Goal: Task Accomplishment & Management: Use online tool/utility

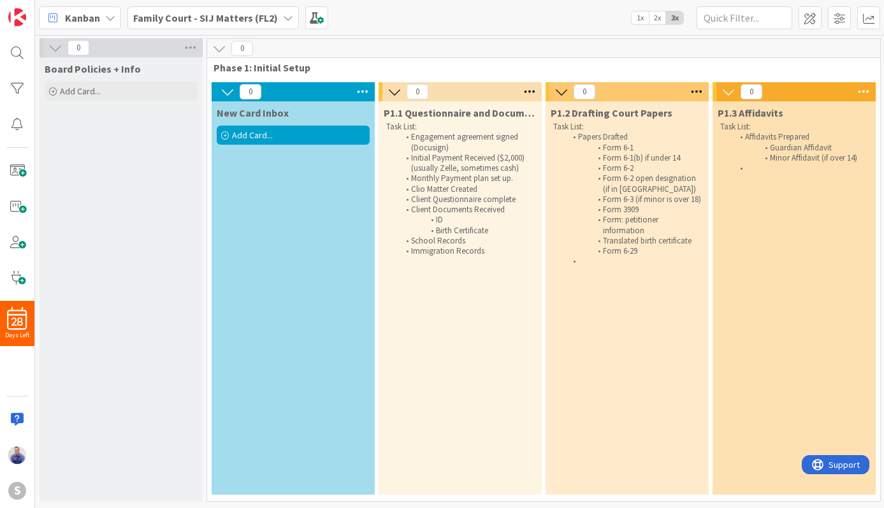
scroll to position [0, 656]
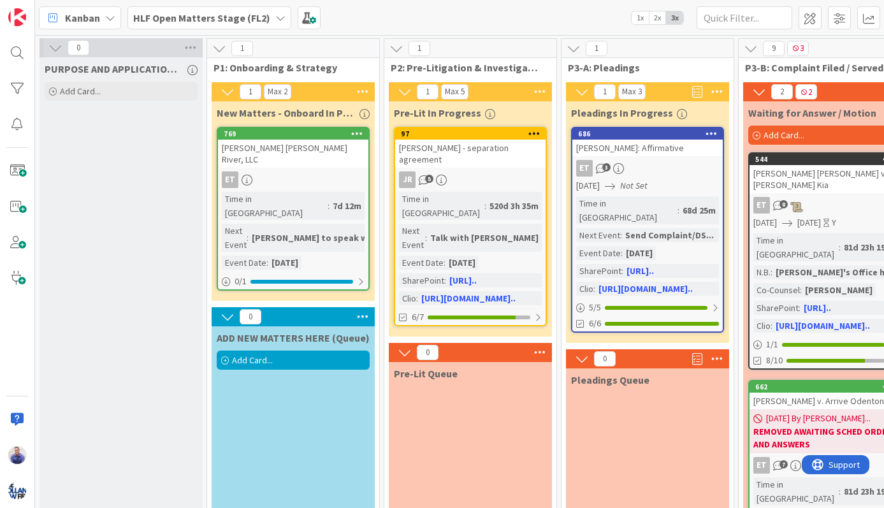
click at [641, 18] on span "1x" at bounding box center [640, 17] width 17 height 13
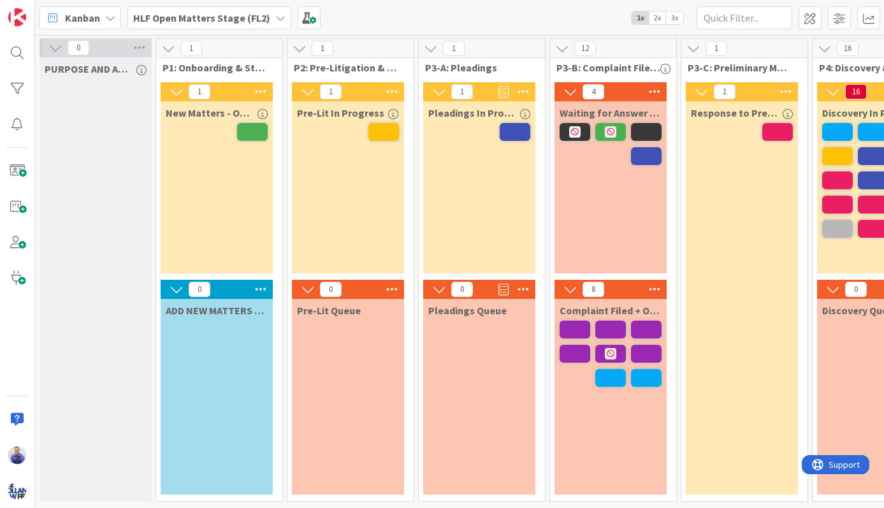
click at [55, 52] on icon at bounding box center [55, 48] width 14 height 14
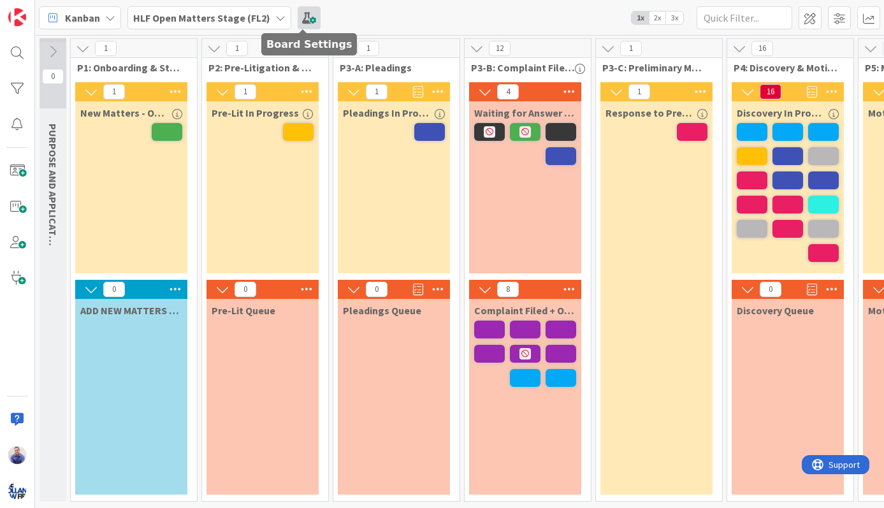
click at [303, 15] on span at bounding box center [309, 17] width 23 height 23
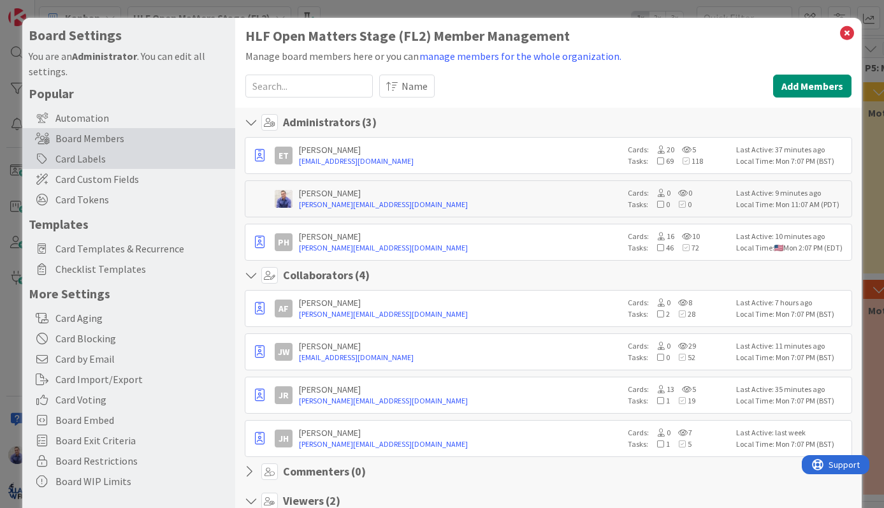
click at [78, 162] on div "Card Labels" at bounding box center [128, 159] width 213 height 20
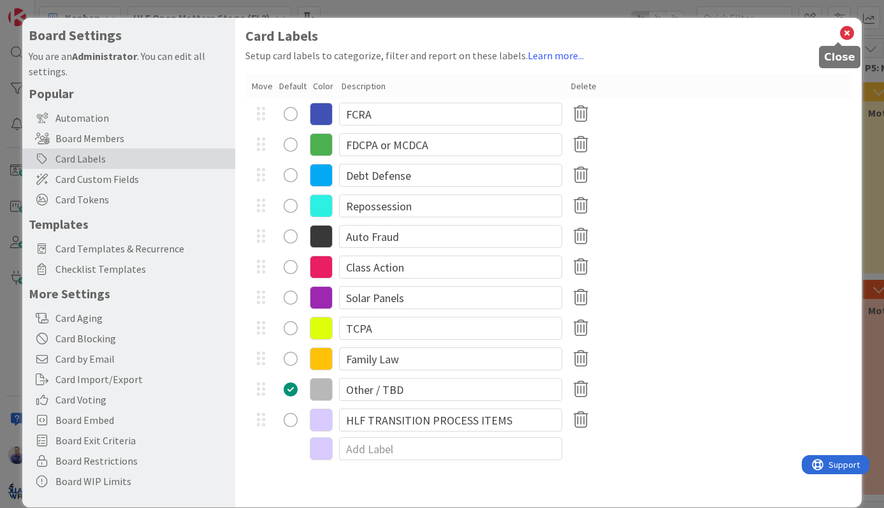
click at [842, 33] on icon at bounding box center [847, 33] width 17 height 18
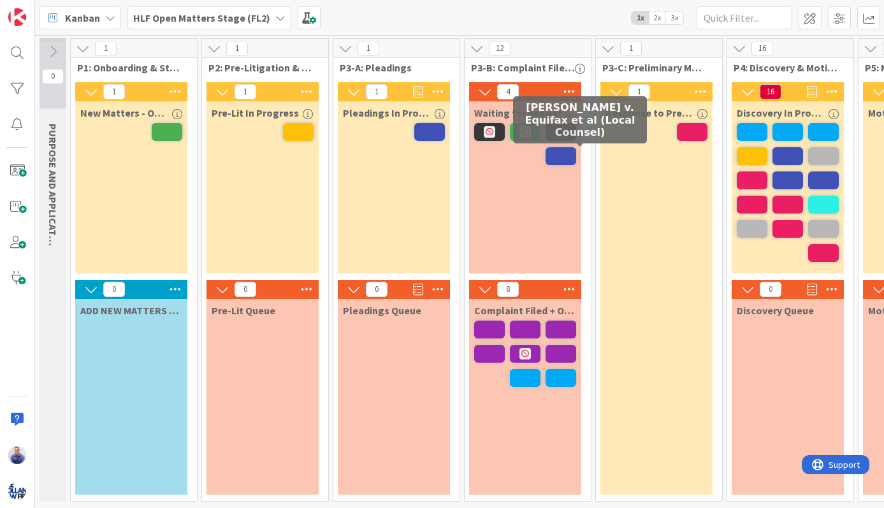
click at [576, 159] on span at bounding box center [561, 156] width 31 height 18
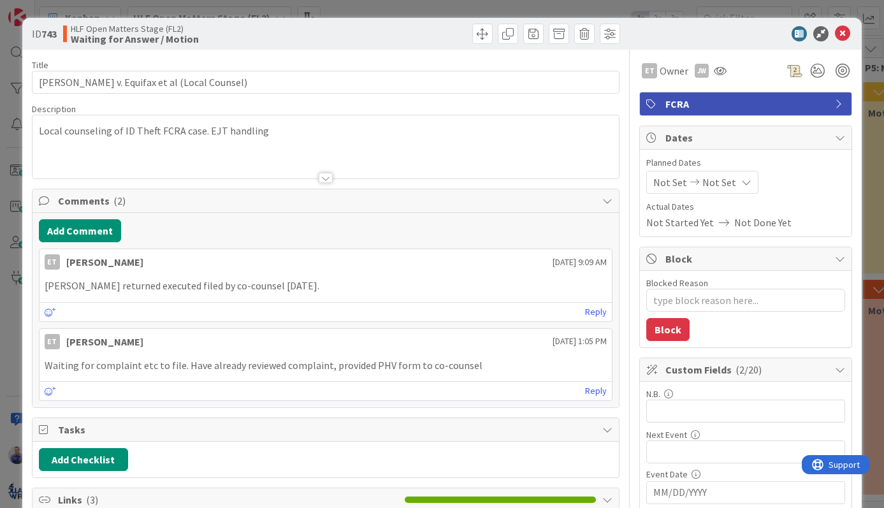
type textarea "x"
click at [841, 34] on div at bounding box center [740, 33] width 226 height 15
click at [835, 36] on icon at bounding box center [842, 33] width 15 height 15
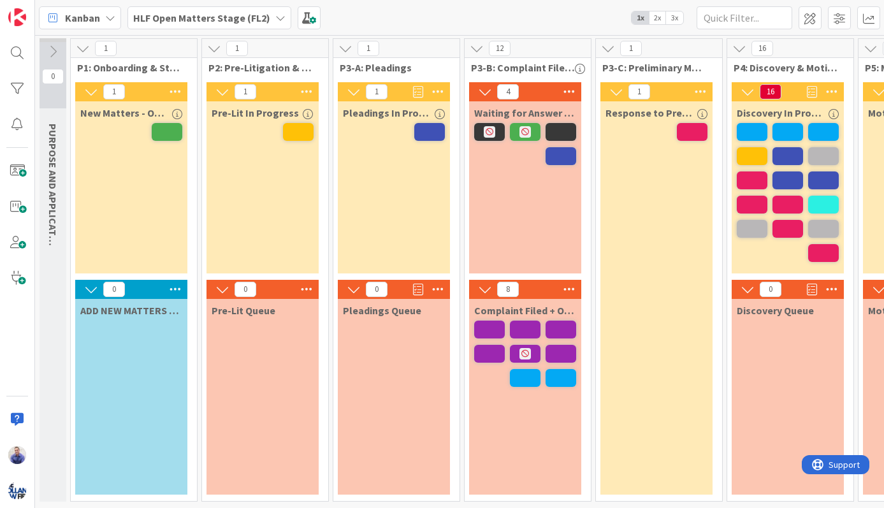
click at [661, 13] on span "2x" at bounding box center [657, 17] width 17 height 13
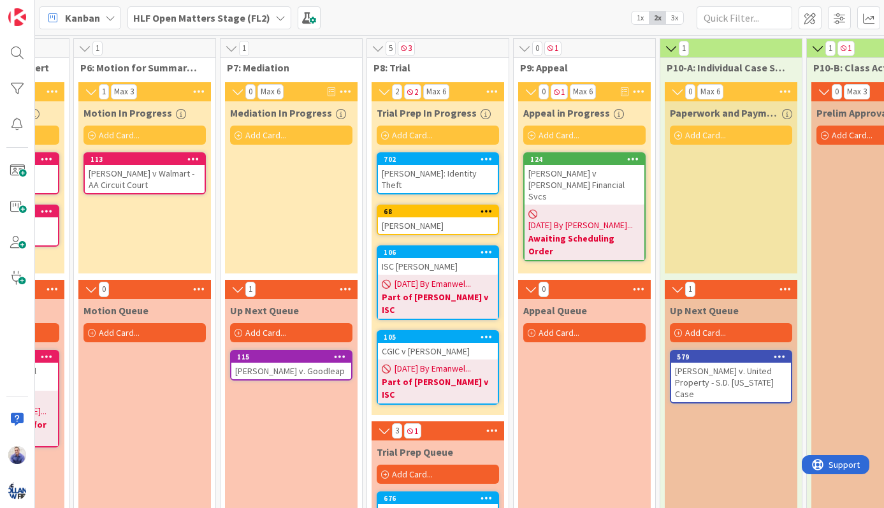
scroll to position [0, 1021]
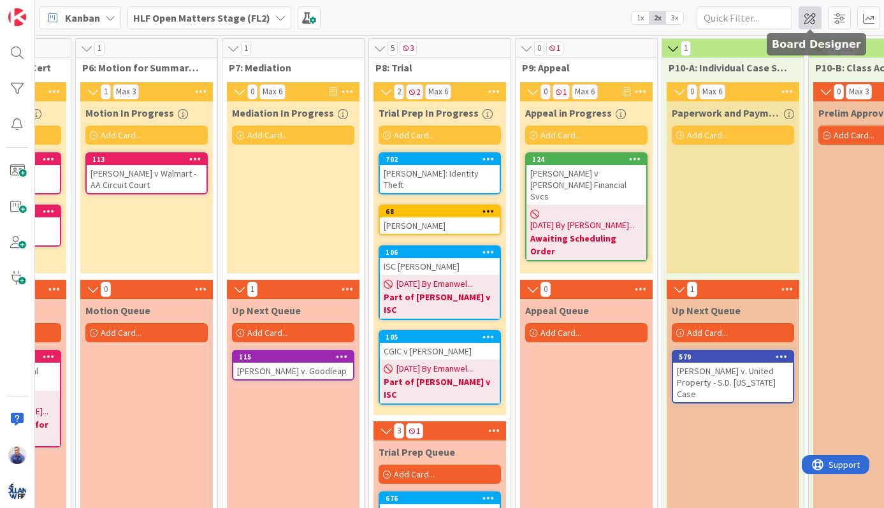
click at [812, 15] on span at bounding box center [810, 17] width 23 height 23
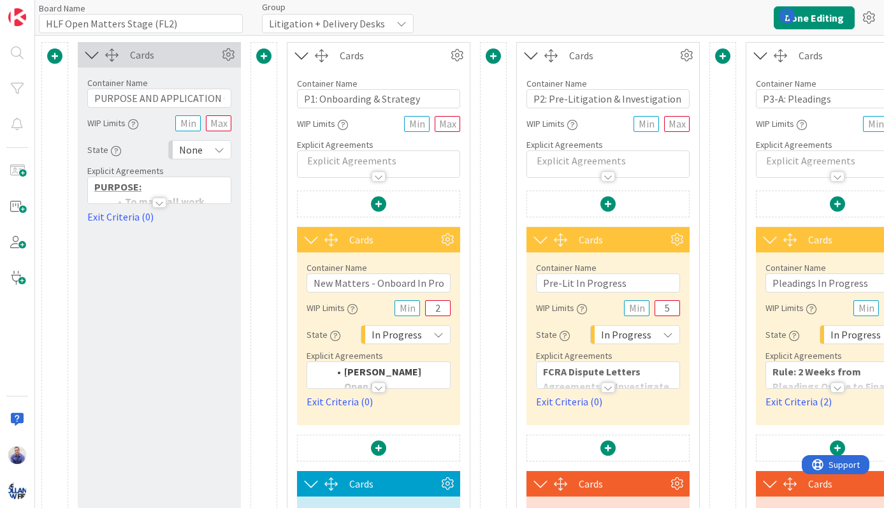
type input "HLF Open Matters Stage (FL2)"
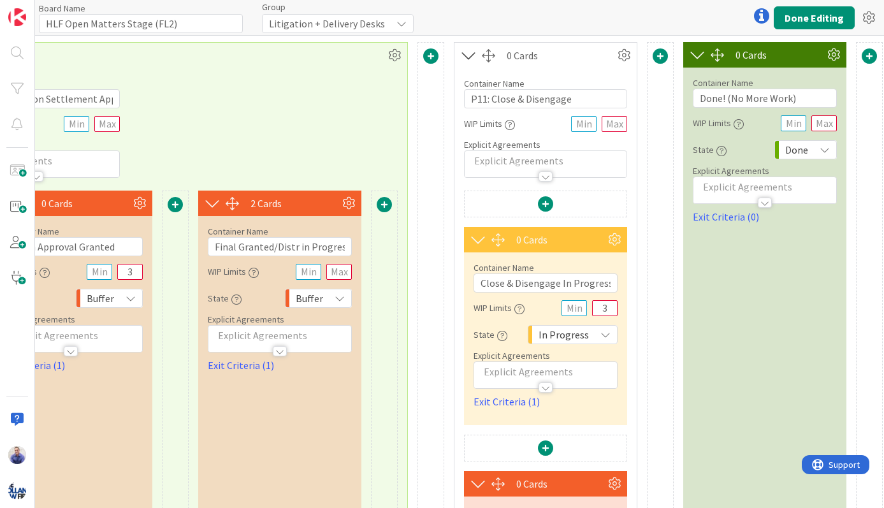
scroll to position [0, 3113]
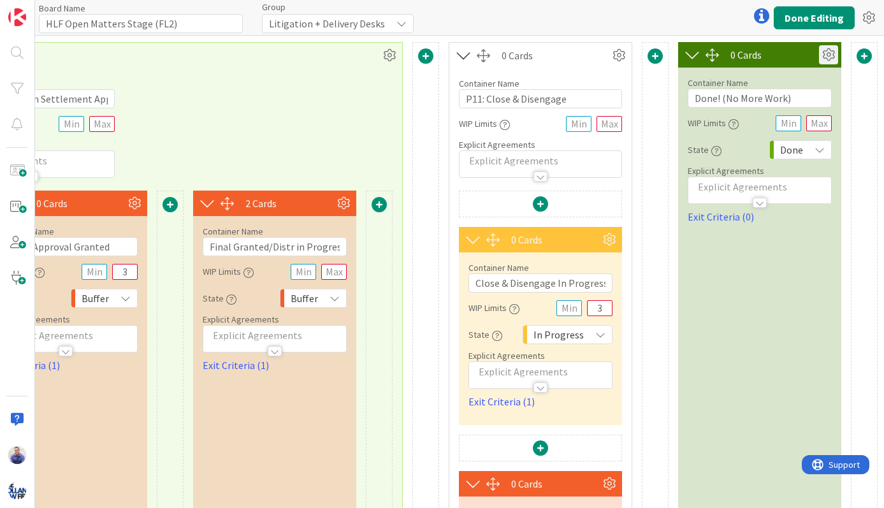
click at [822, 57] on icon at bounding box center [828, 54] width 19 height 19
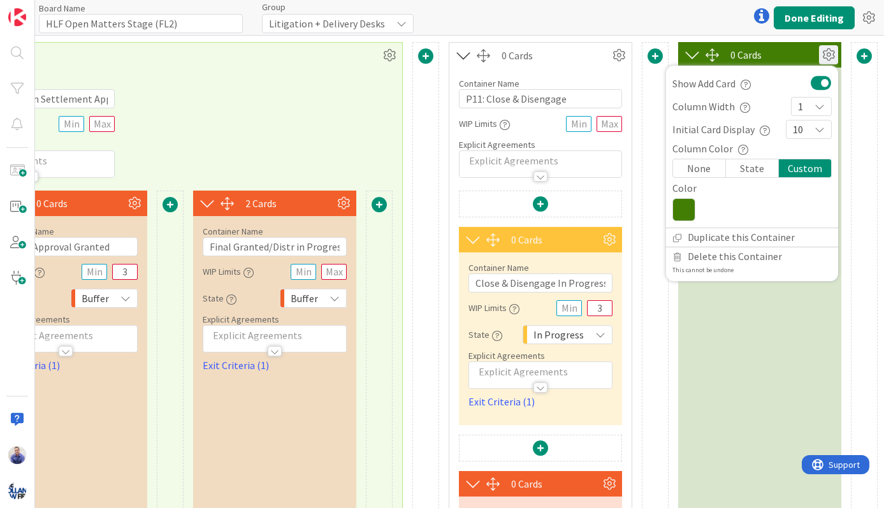
click at [811, 88] on button at bounding box center [821, 83] width 21 height 17
click at [767, 364] on div "0 Cards Show Add Card Column Width 1 Initial Card Display 10 Column Color None …" at bounding box center [759, 374] width 163 height 664
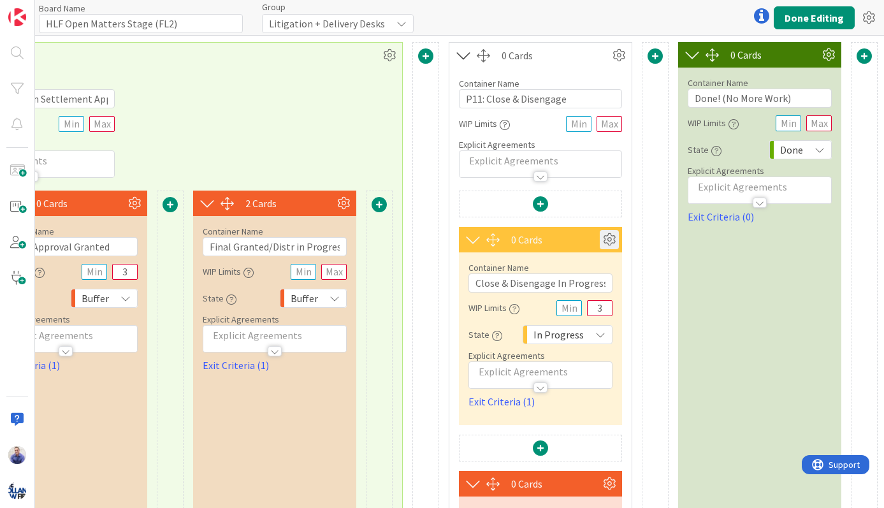
click at [604, 240] on icon at bounding box center [609, 239] width 19 height 19
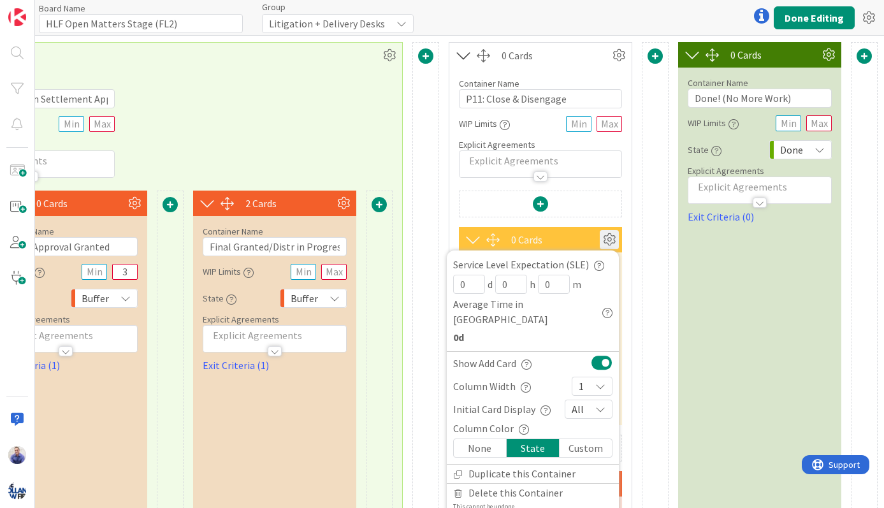
click at [596, 354] on button at bounding box center [602, 362] width 21 height 17
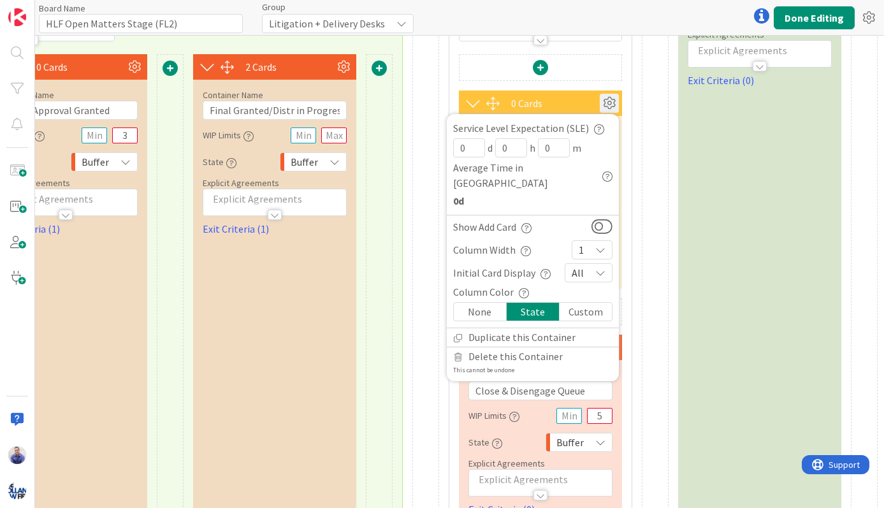
scroll to position [147, 3113]
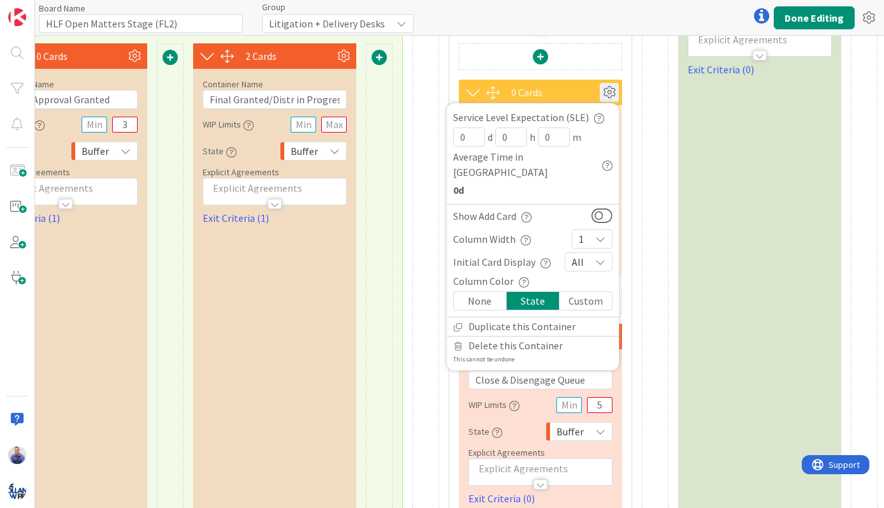
click at [620, 335] on div "0 Cards Service Level Expectation (SLE) 0 d 0 h 0 m Average Time in Column 0d S…" at bounding box center [541, 300] width 182 height 515
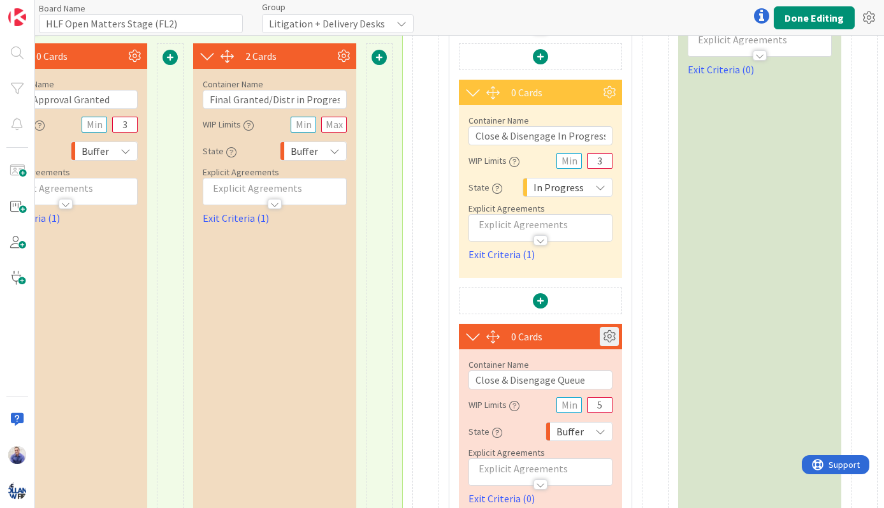
click at [601, 339] on icon at bounding box center [609, 336] width 19 height 19
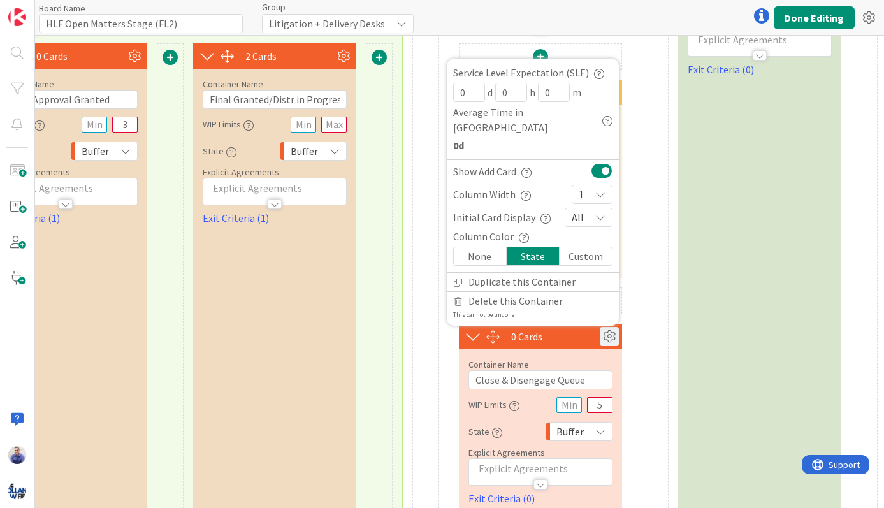
click at [592, 170] on button at bounding box center [602, 171] width 21 height 17
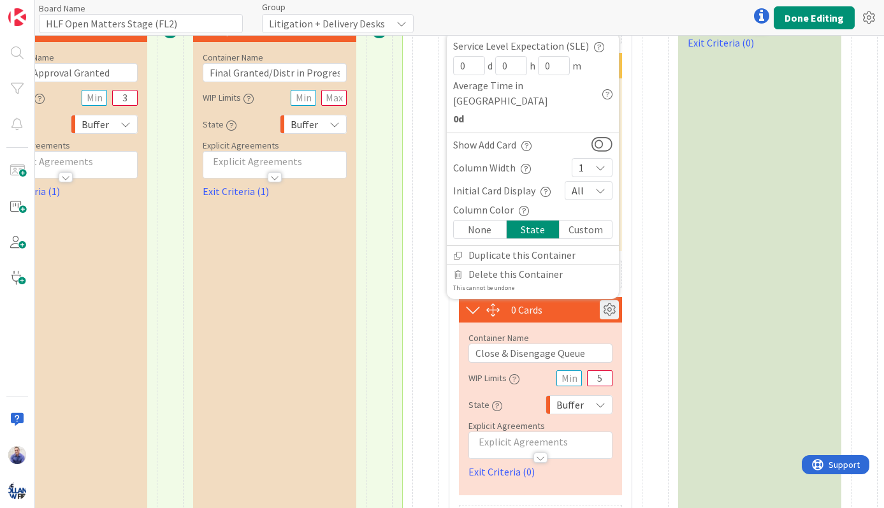
click at [642, 277] on div at bounding box center [655, 200] width 27 height 664
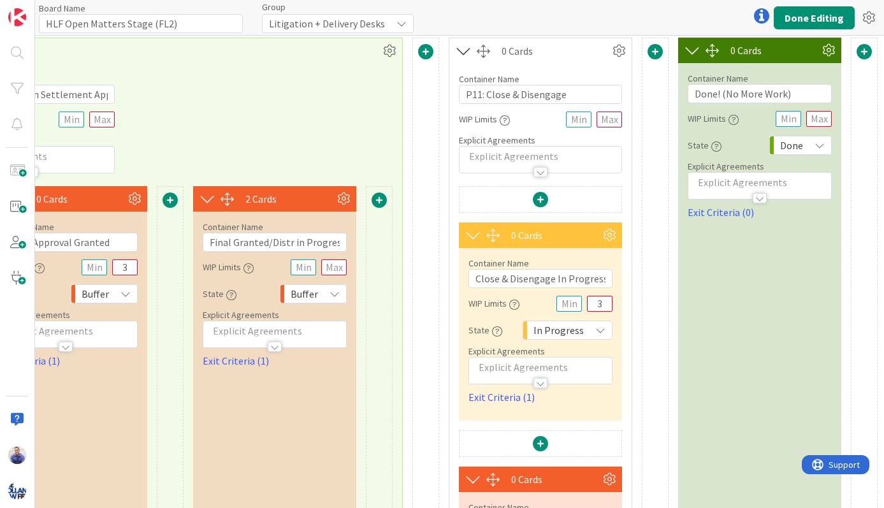
scroll to position [0, 3113]
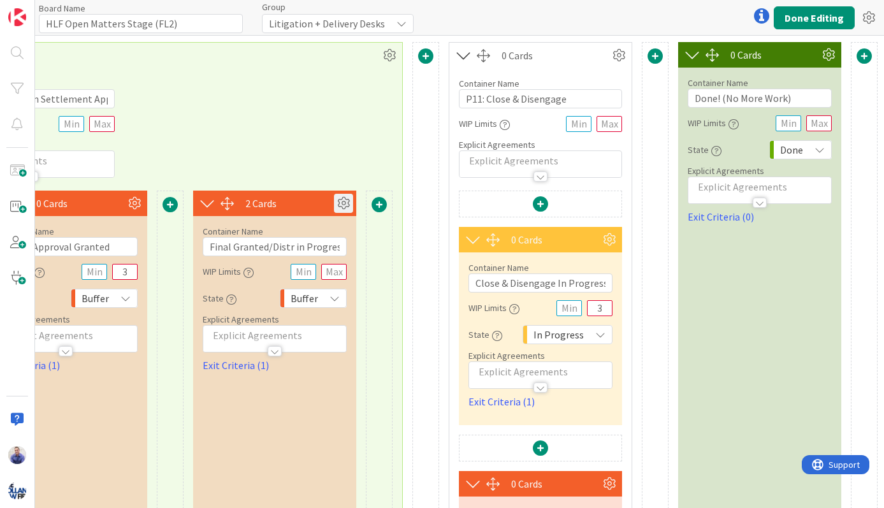
click at [335, 204] on icon at bounding box center [343, 203] width 19 height 19
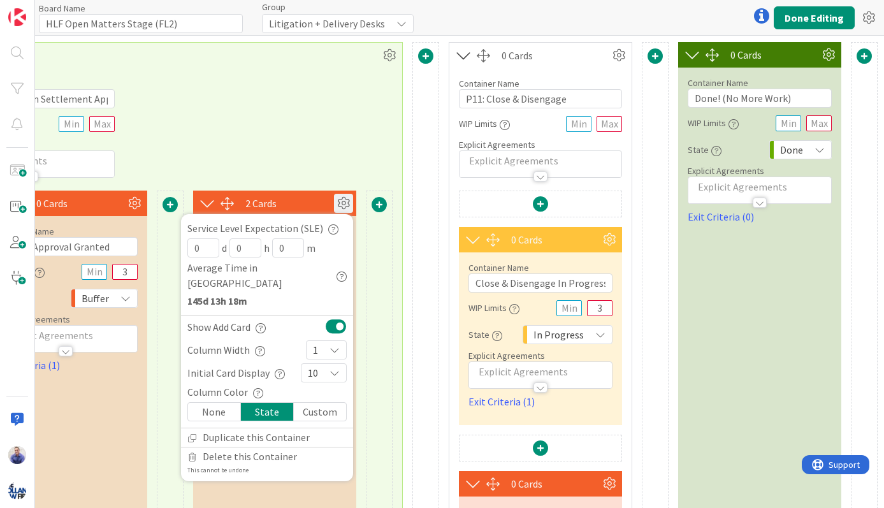
click at [330, 318] on button at bounding box center [336, 326] width 21 height 17
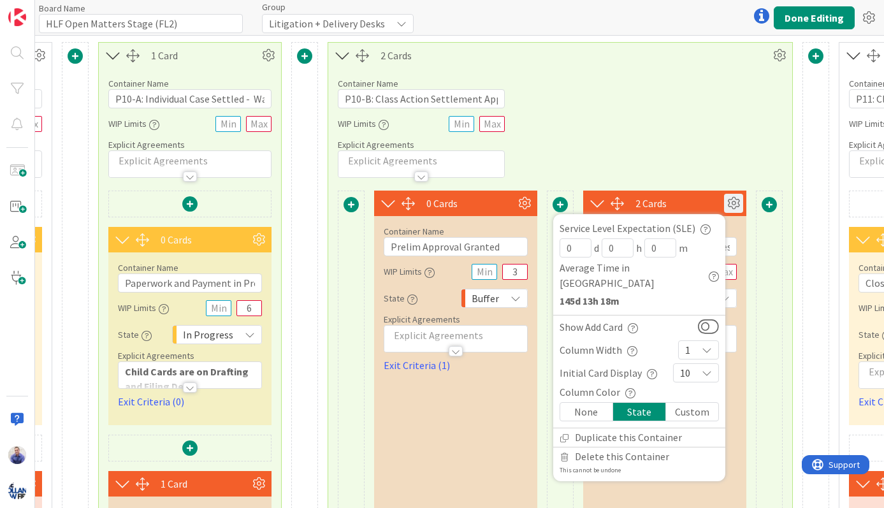
scroll to position [0, 2418]
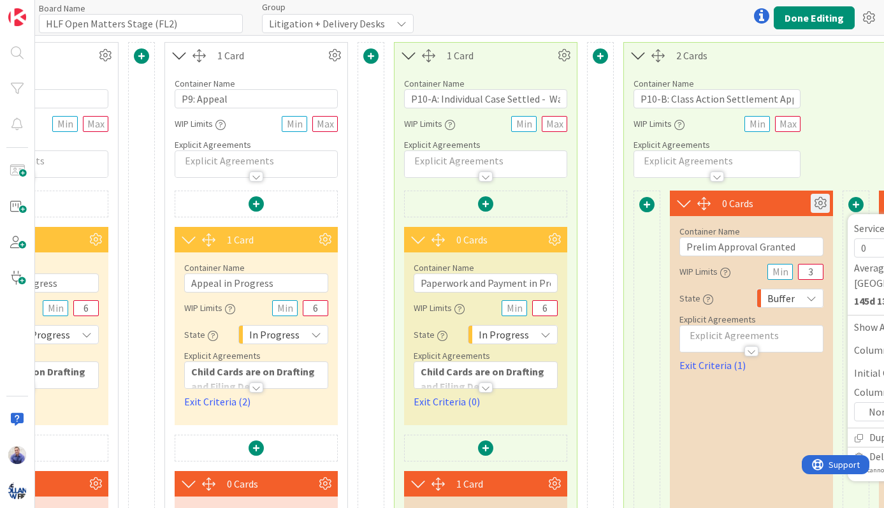
click at [821, 205] on icon at bounding box center [820, 203] width 19 height 19
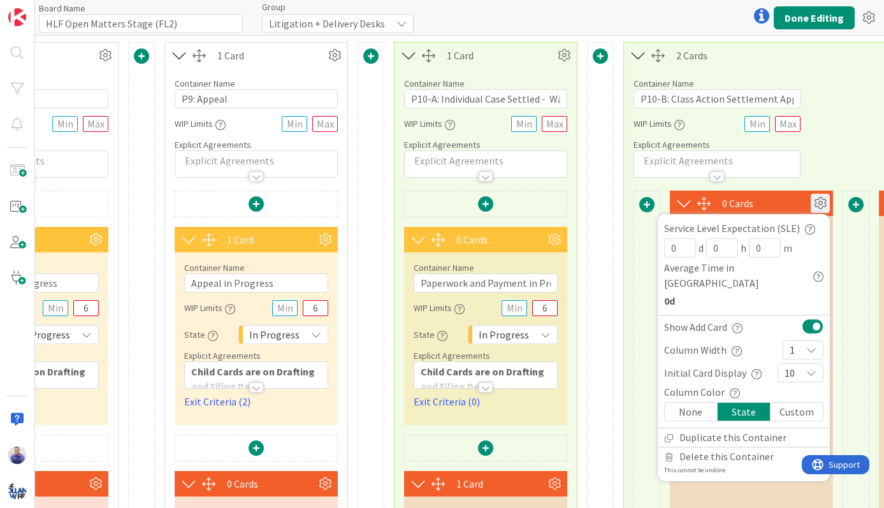
click at [808, 318] on button at bounding box center [813, 326] width 21 height 17
click at [548, 244] on icon at bounding box center [554, 239] width 19 height 19
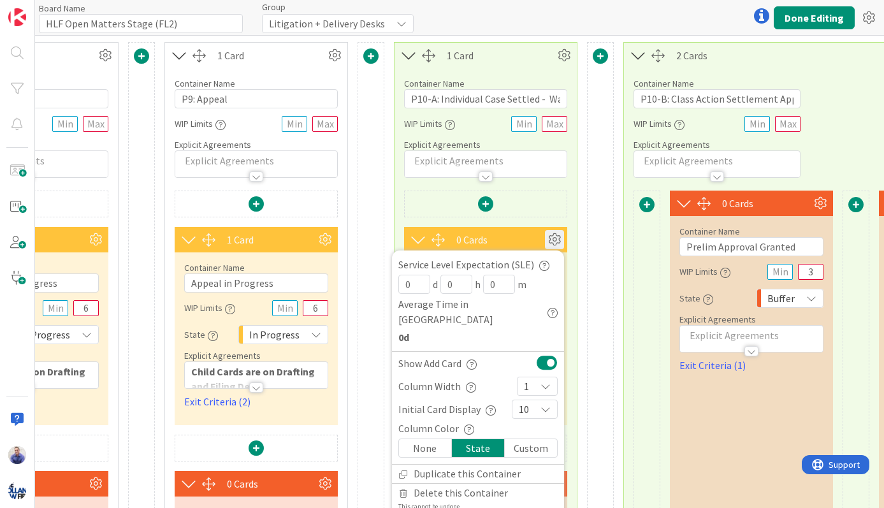
click at [542, 354] on button at bounding box center [547, 362] width 21 height 17
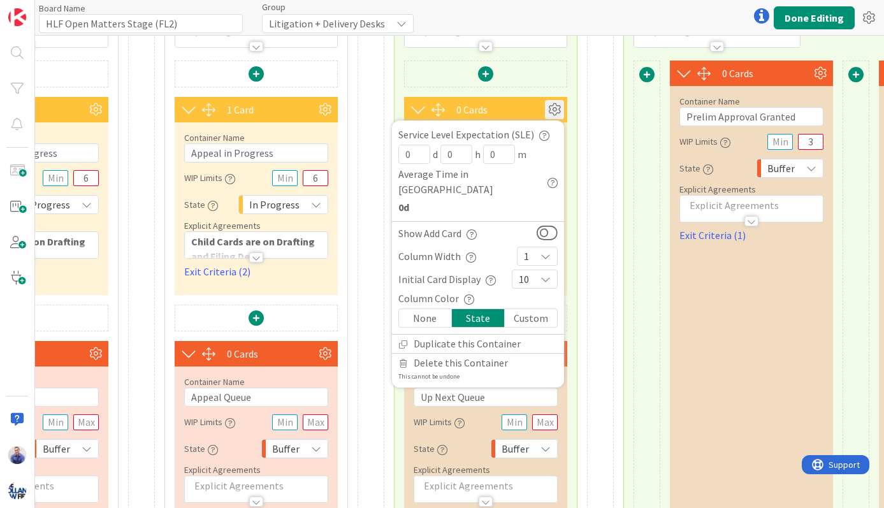
scroll to position [134, 2418]
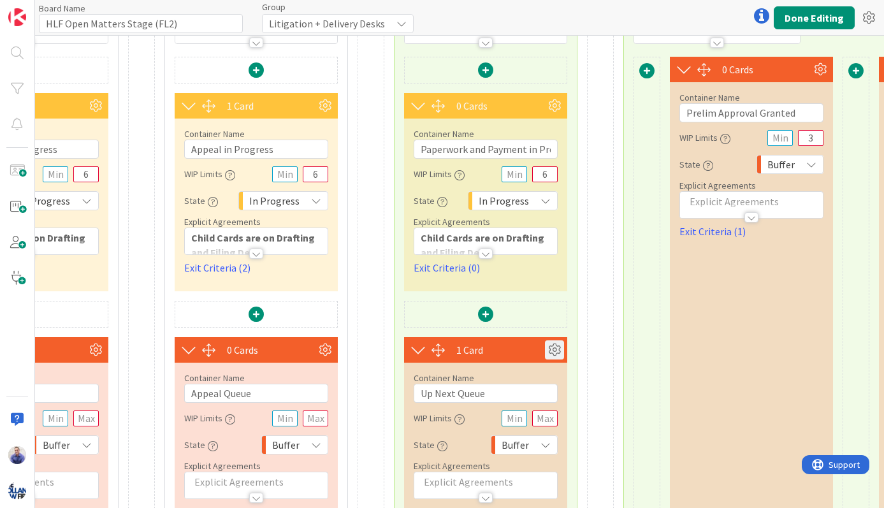
click at [558, 352] on icon at bounding box center [554, 349] width 19 height 19
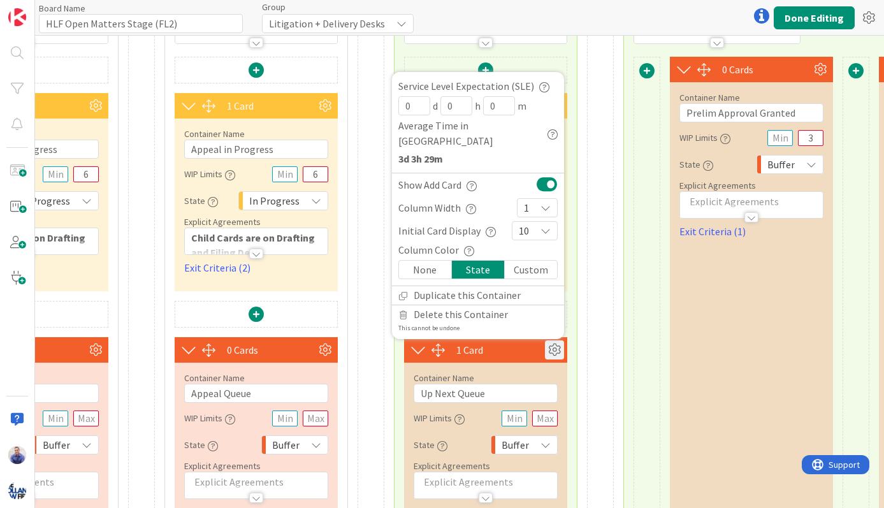
click at [544, 185] on button at bounding box center [547, 184] width 21 height 17
click at [575, 324] on div "0 Cards Service Level Expectation (SLE) 0 d 0 h 0 m Average Time in Column 0d S…" at bounding box center [486, 314] width 182 height 515
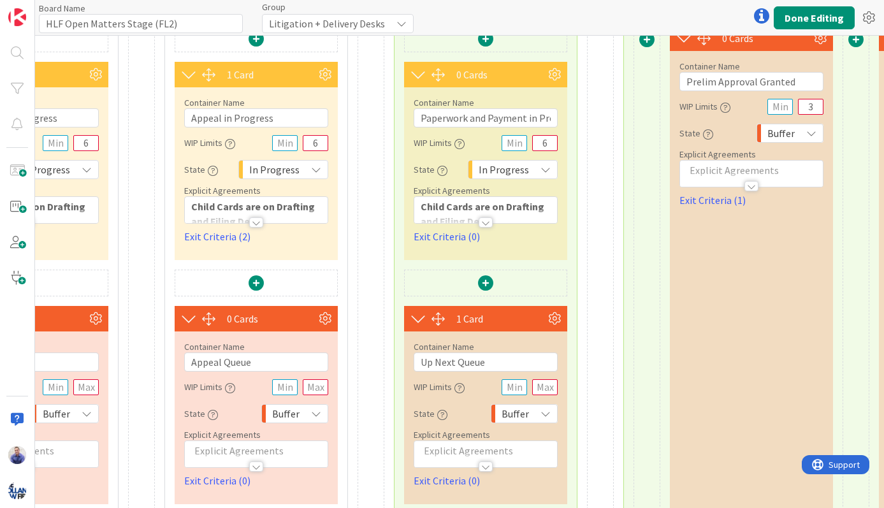
scroll to position [214, 2418]
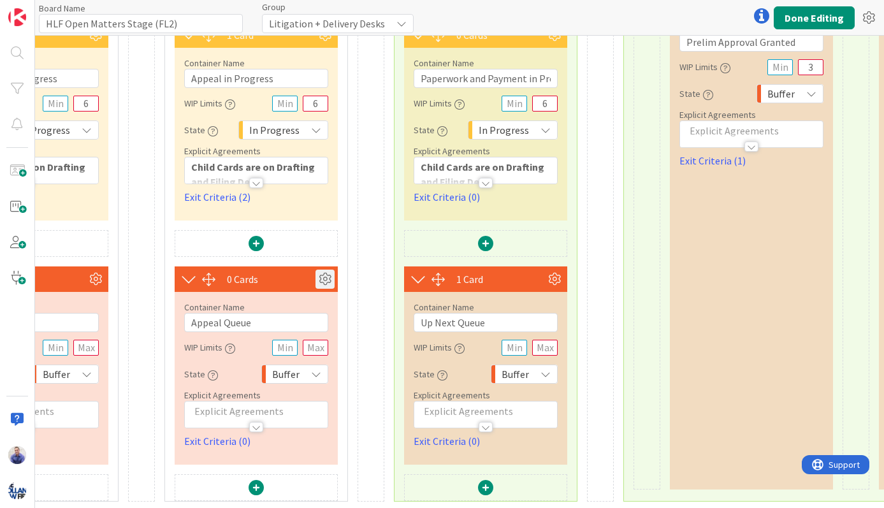
click at [319, 270] on icon at bounding box center [325, 279] width 19 height 19
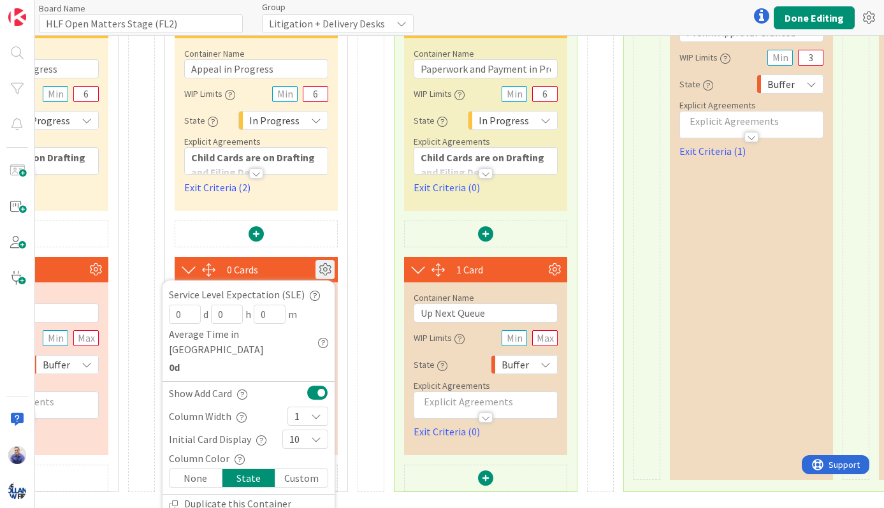
click at [314, 384] on button at bounding box center [317, 392] width 21 height 17
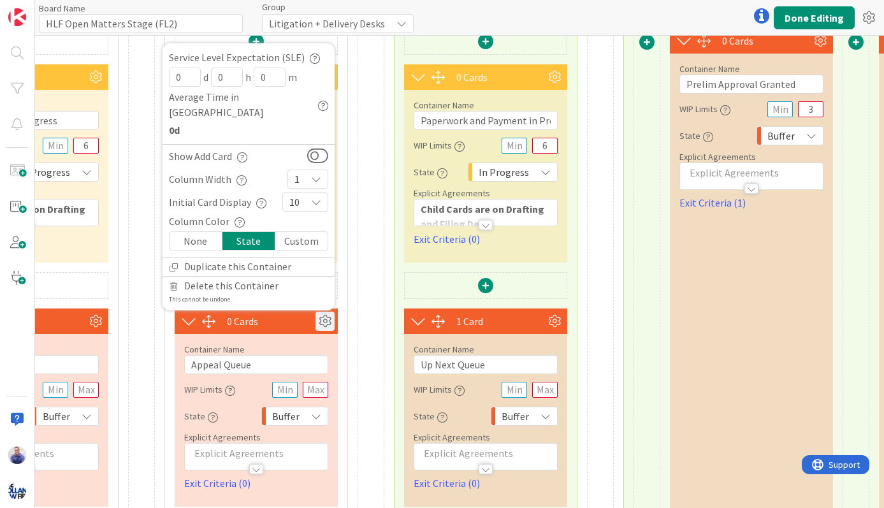
scroll to position [134, 2418]
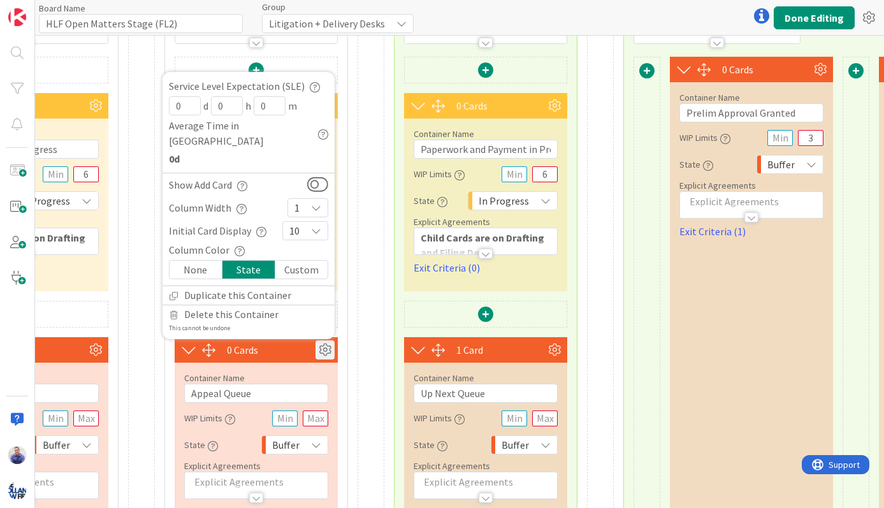
click at [347, 180] on div "1 Card Container Name 10 / 64 P9: Appeal WIP Limits Explicit Agreements 1 Card …" at bounding box center [256, 240] width 184 height 664
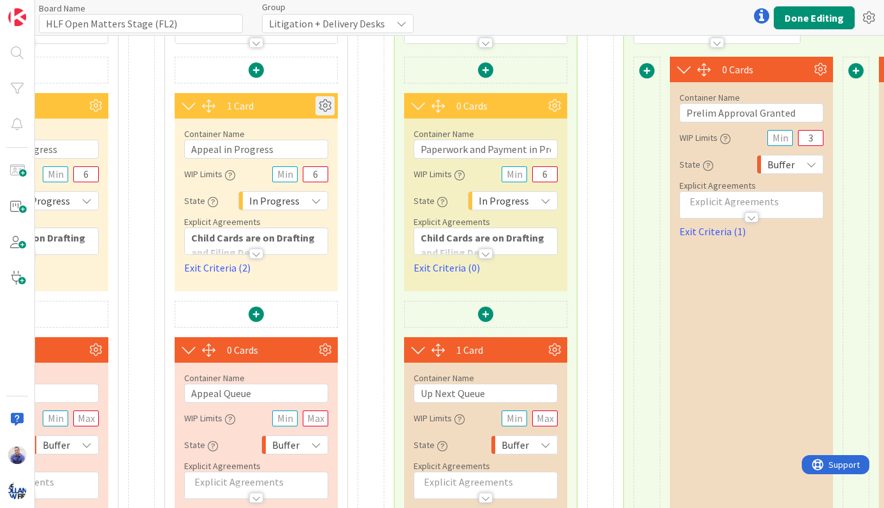
click at [328, 114] on icon at bounding box center [325, 105] width 19 height 19
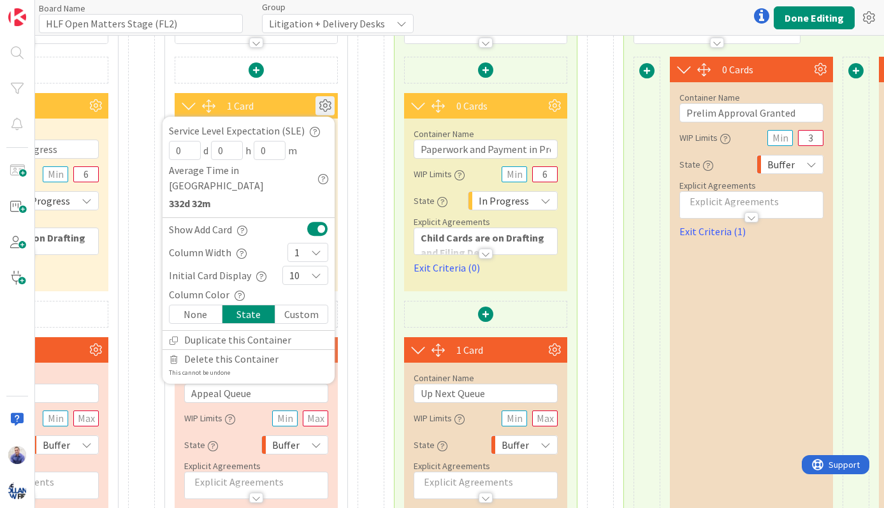
click at [323, 221] on button at bounding box center [317, 229] width 21 height 17
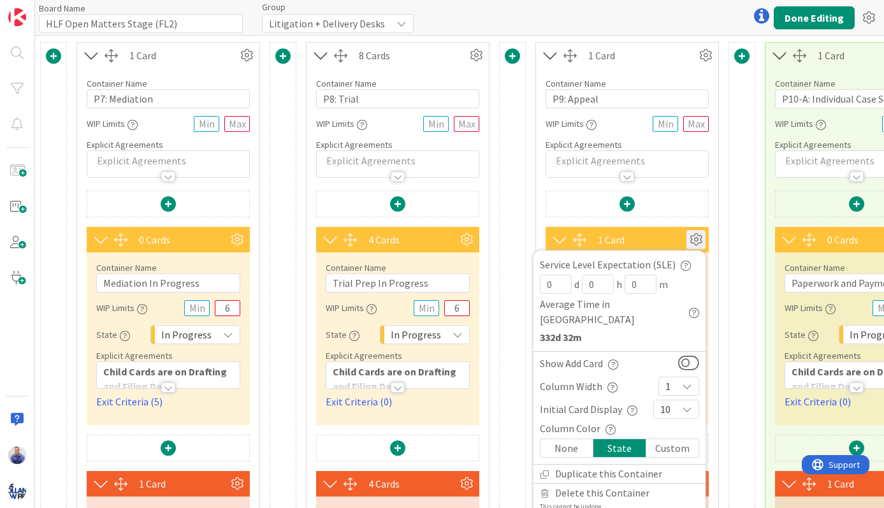
scroll to position [0, 2018]
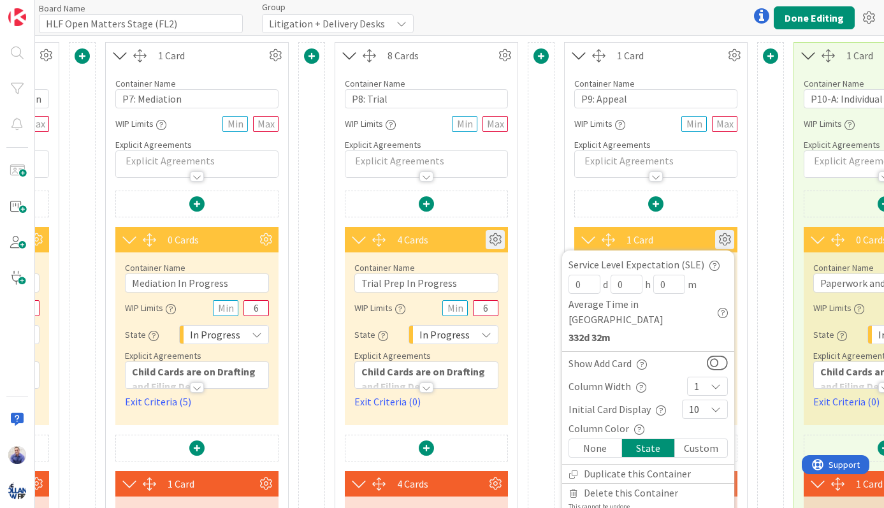
click at [491, 240] on icon at bounding box center [495, 239] width 19 height 19
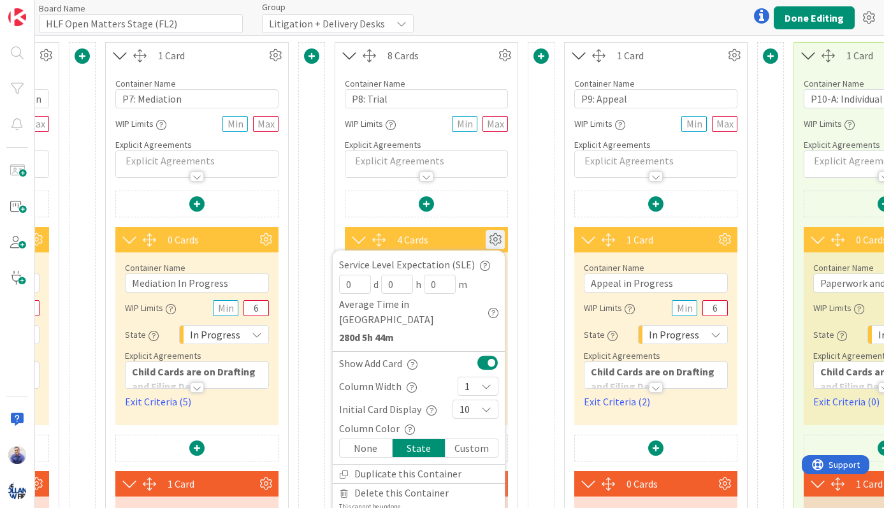
click at [485, 354] on button at bounding box center [488, 362] width 21 height 17
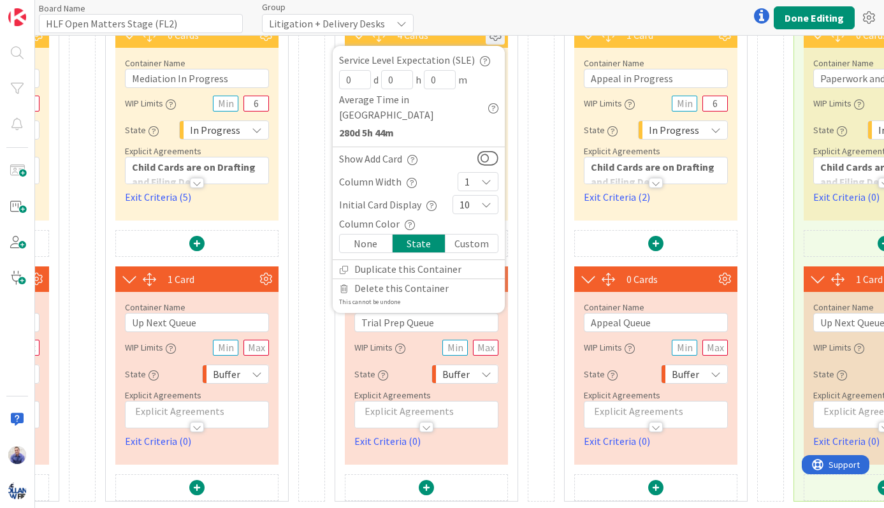
scroll to position [214, 2018]
click at [505, 369] on div "Container Name 16 / 64 Trial Prep Queue WIP Limits State Buffer Explicit Agreem…" at bounding box center [426, 370] width 163 height 157
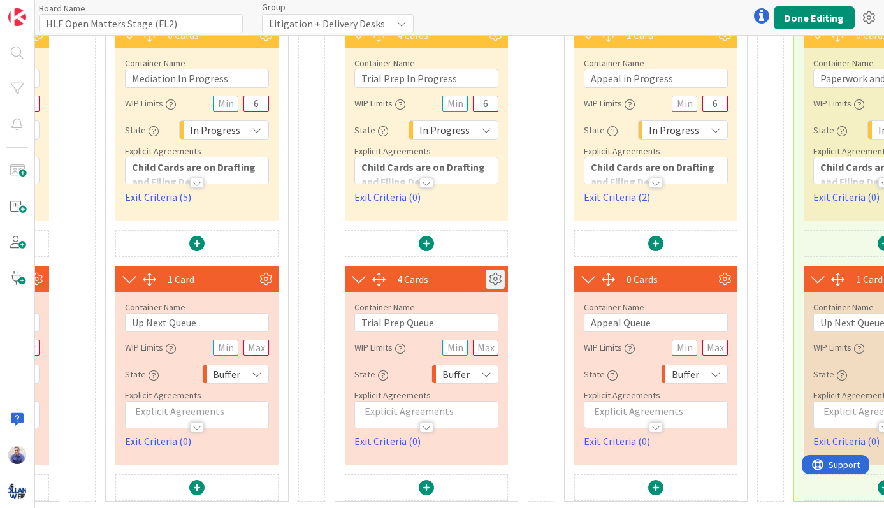
click at [498, 270] on icon at bounding box center [495, 279] width 19 height 19
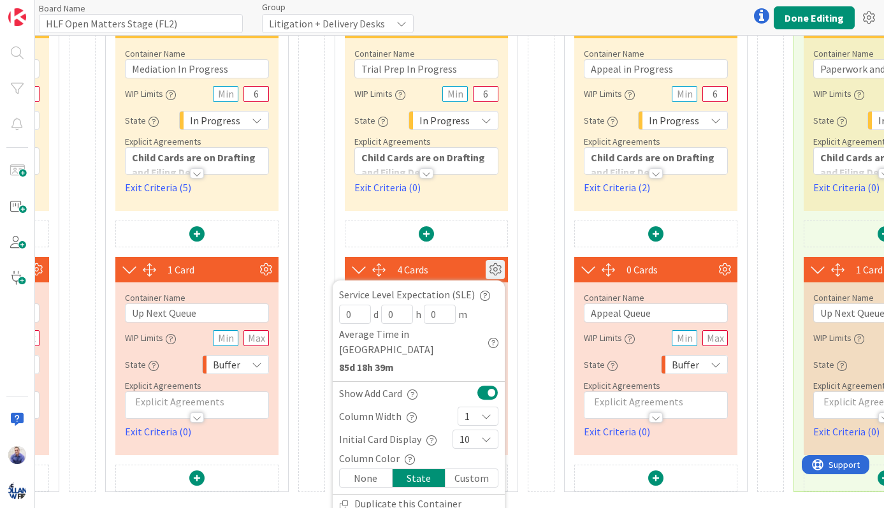
click at [493, 384] on button at bounding box center [488, 392] width 21 height 17
click at [512, 387] on div "4 Cards Service Level Expectation (SLE) 0 d 0 h 0 m Average Time in Column 280d…" at bounding box center [426, 233] width 182 height 515
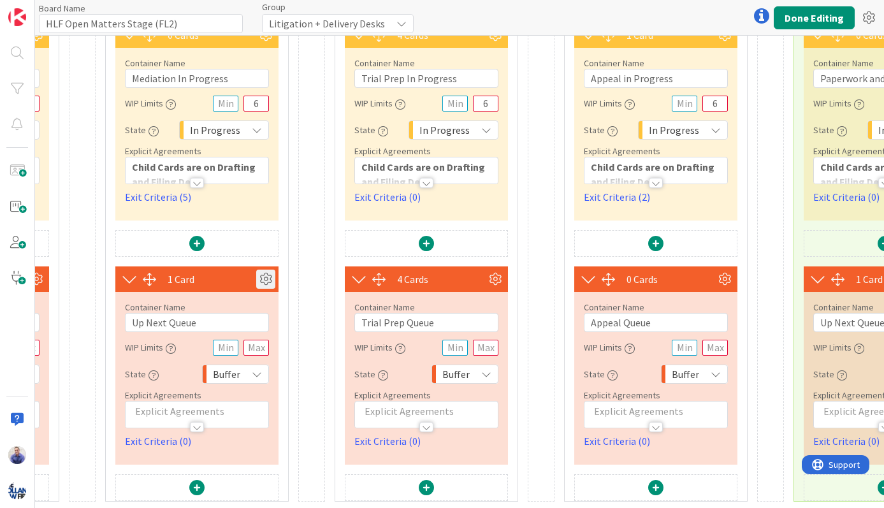
click at [266, 272] on icon at bounding box center [265, 279] width 19 height 19
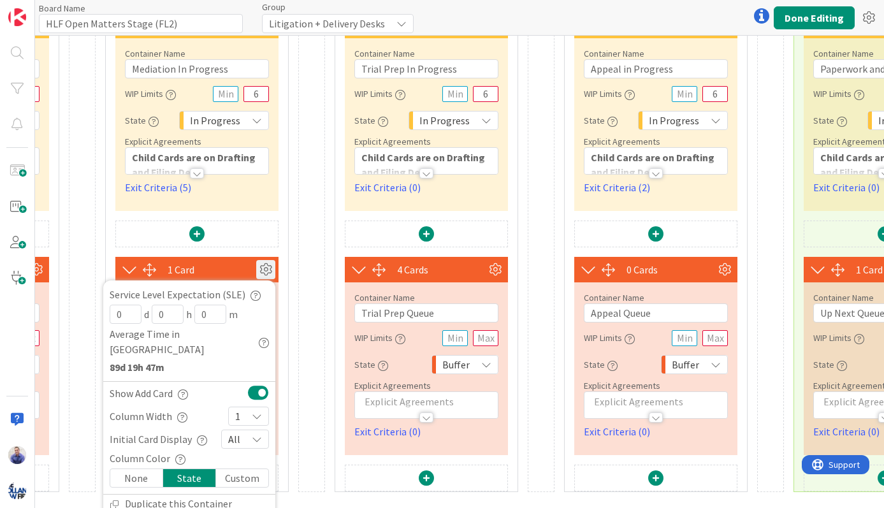
click at [265, 384] on button at bounding box center [258, 392] width 21 height 17
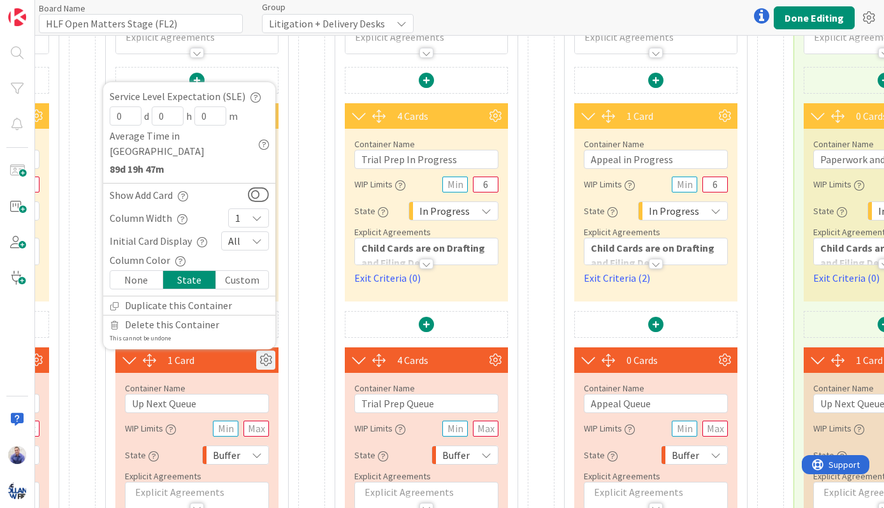
scroll to position [121, 2018]
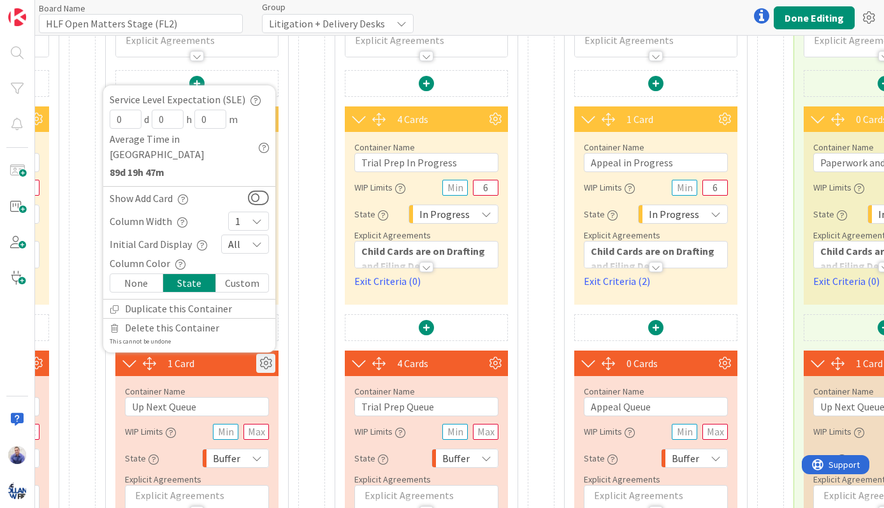
click at [286, 105] on div "0 Cards Container Name 21 / 64 Mediation In Progress WIP Limits 6 State In Prog…" at bounding box center [197, 327] width 182 height 515
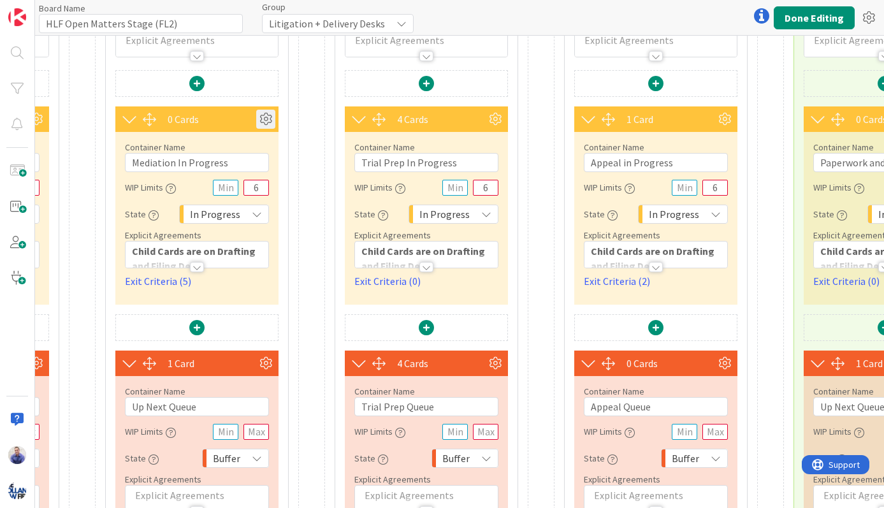
click at [269, 117] on icon at bounding box center [265, 119] width 19 height 19
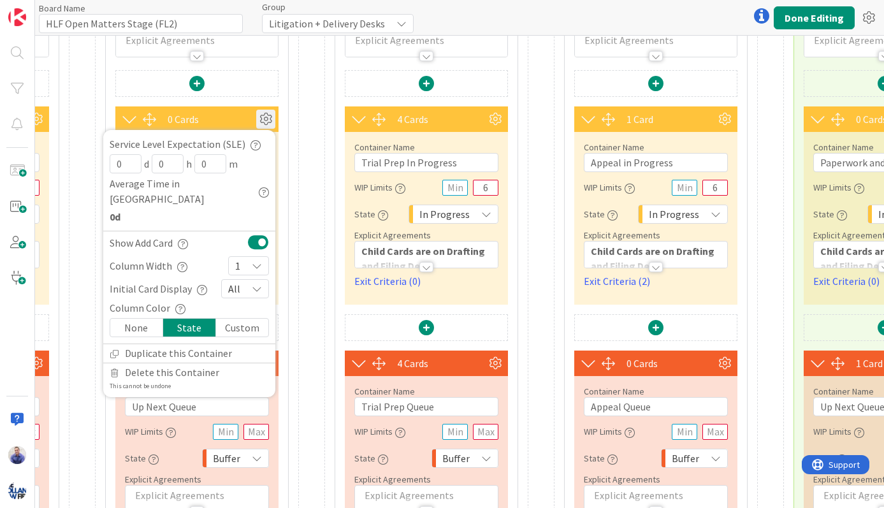
click at [254, 234] on button at bounding box center [258, 242] width 21 height 17
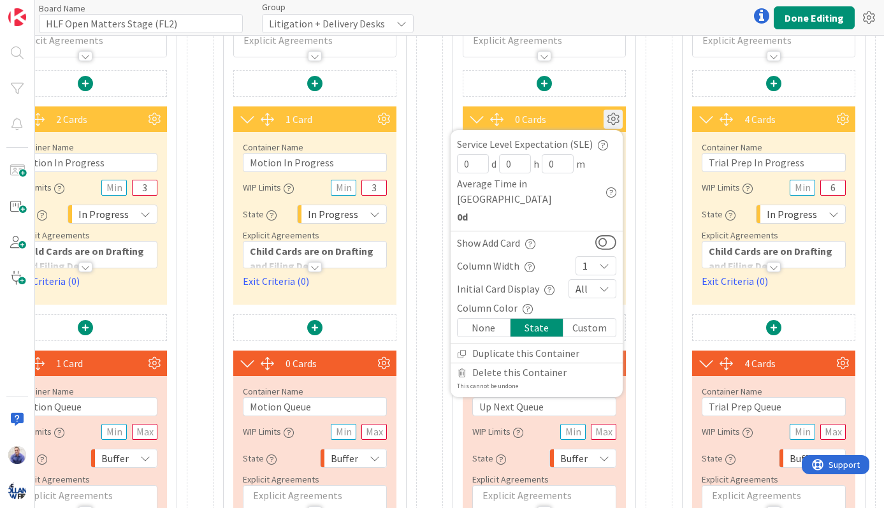
scroll to position [121, 1667]
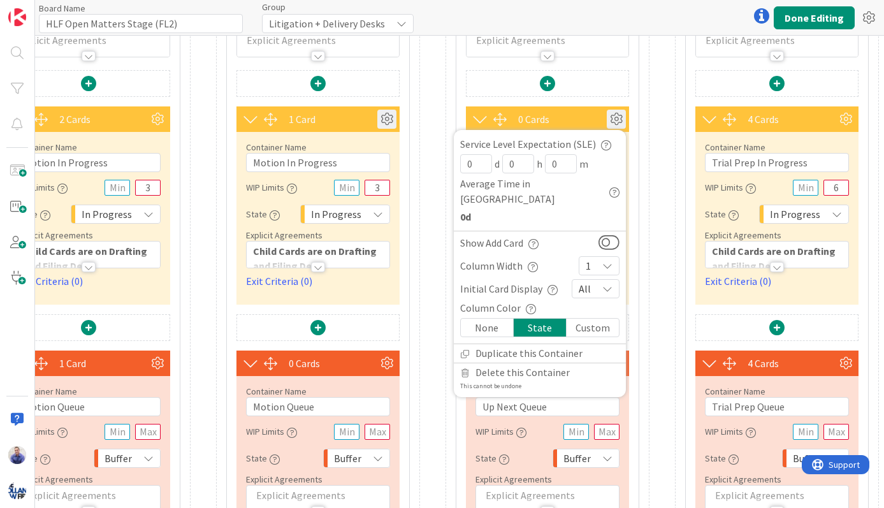
click at [391, 125] on icon at bounding box center [386, 119] width 19 height 19
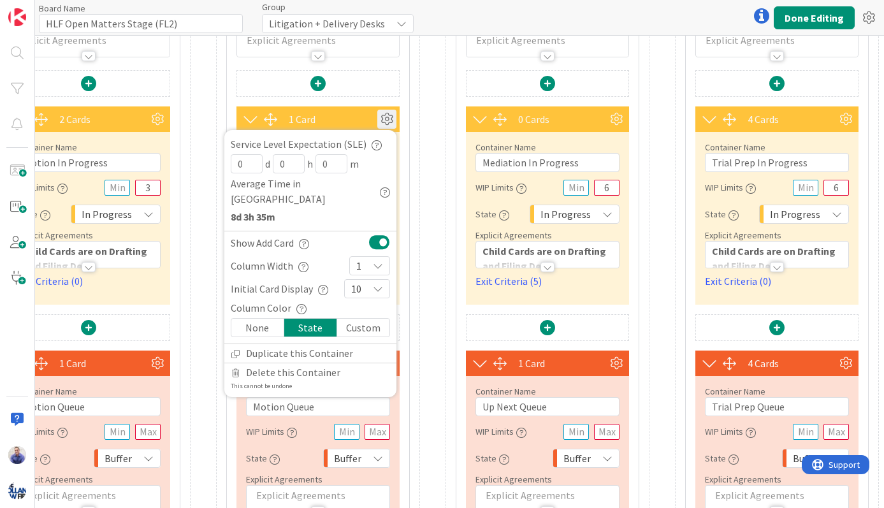
click at [381, 234] on button at bounding box center [379, 242] width 21 height 17
drag, startPoint x: 409, startPoint y: 325, endPoint x: 404, endPoint y: 341, distance: 16.7
click at [409, 326] on div "1 Card Container Name 31 / 64 P6: Motion for Summary Judgment WIP Limits Explic…" at bounding box center [318, 254] width 184 height 664
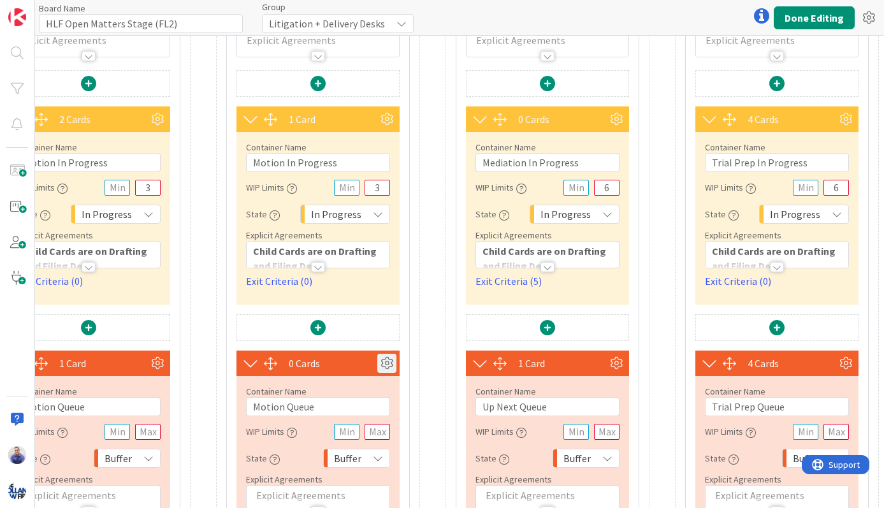
click at [391, 366] on icon at bounding box center [386, 363] width 19 height 19
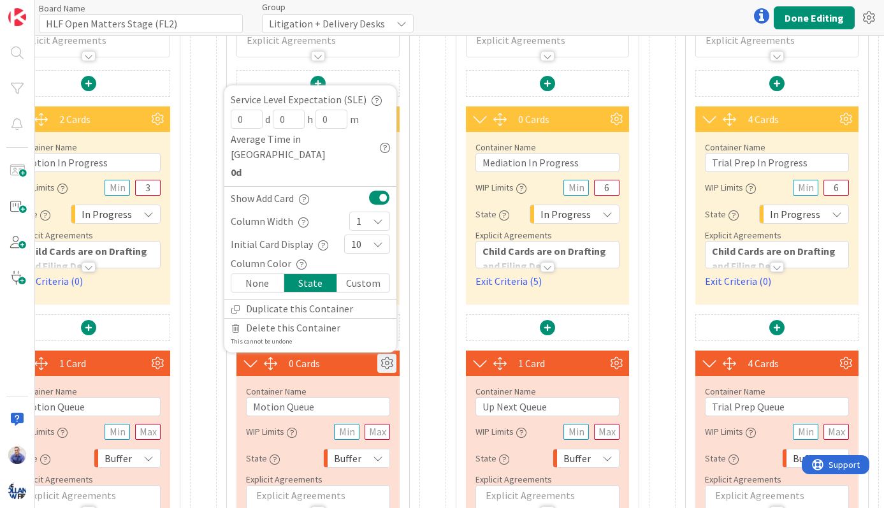
click at [379, 198] on button at bounding box center [379, 197] width 21 height 17
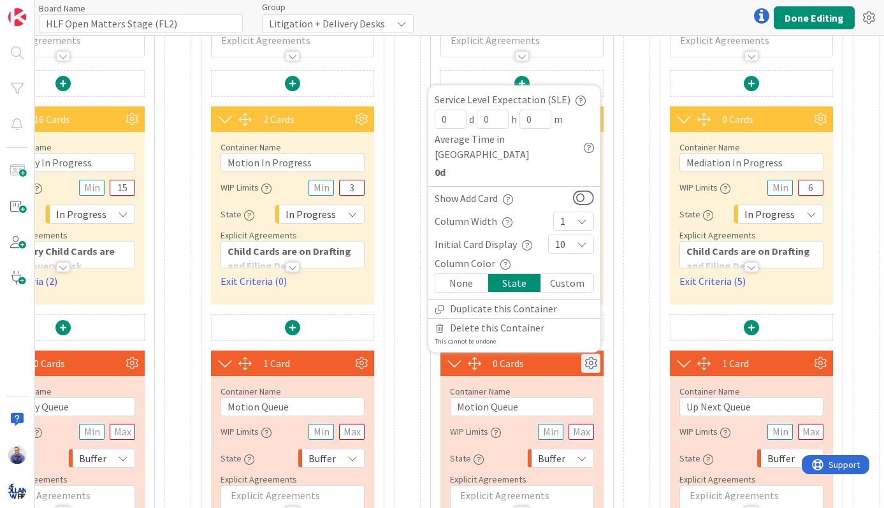
scroll to position [121, 1440]
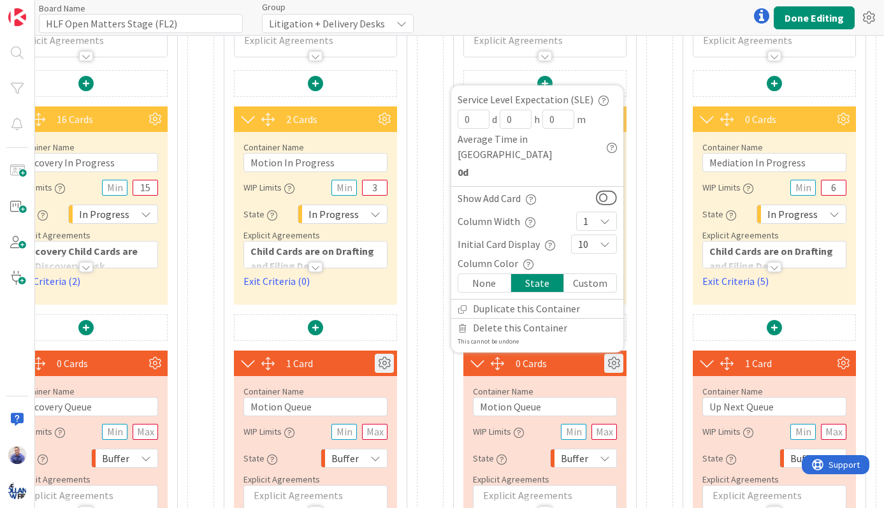
click at [390, 367] on icon at bounding box center [384, 363] width 19 height 19
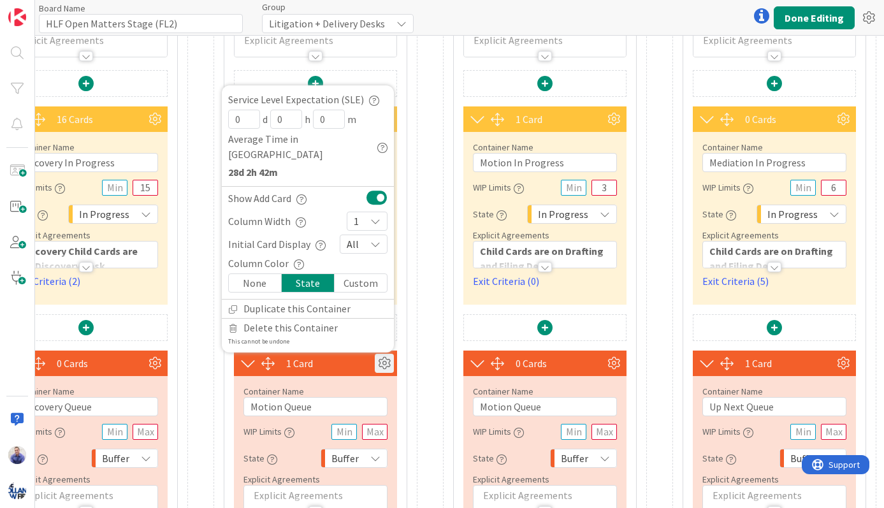
click at [383, 201] on button at bounding box center [377, 197] width 21 height 17
click at [420, 177] on div at bounding box center [430, 254] width 27 height 664
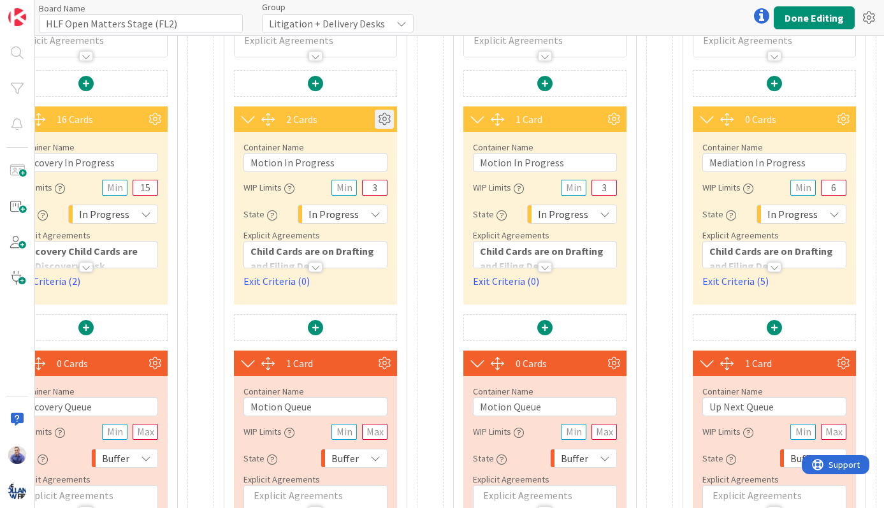
click at [384, 114] on icon at bounding box center [384, 119] width 19 height 19
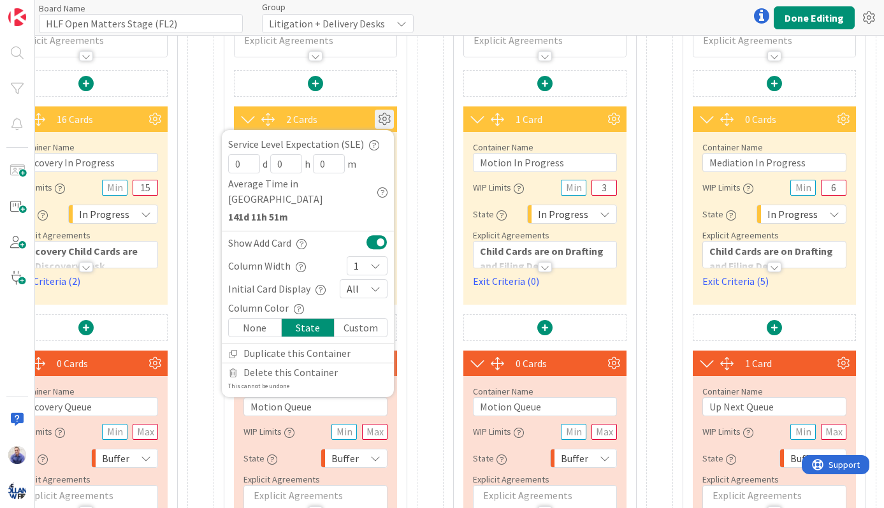
click at [378, 234] on button at bounding box center [377, 242] width 21 height 17
click at [808, 8] on button "Done Editing" at bounding box center [814, 17] width 81 height 23
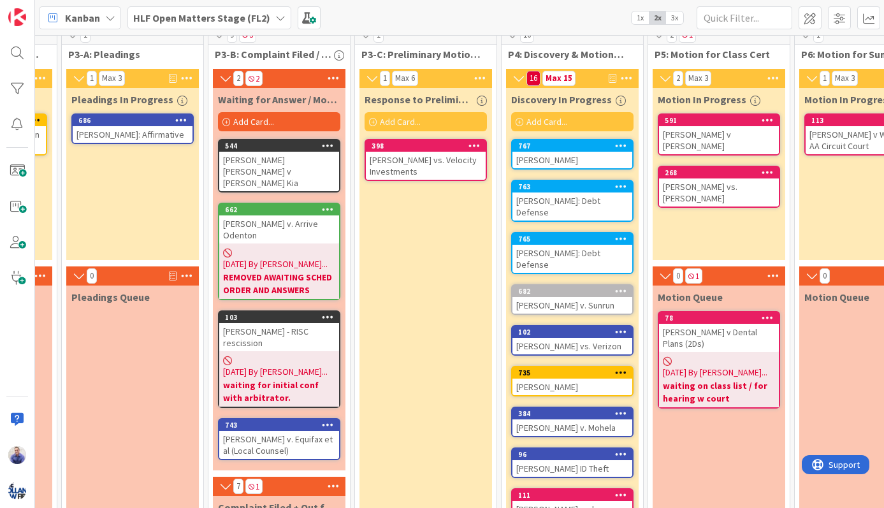
scroll to position [0, 302]
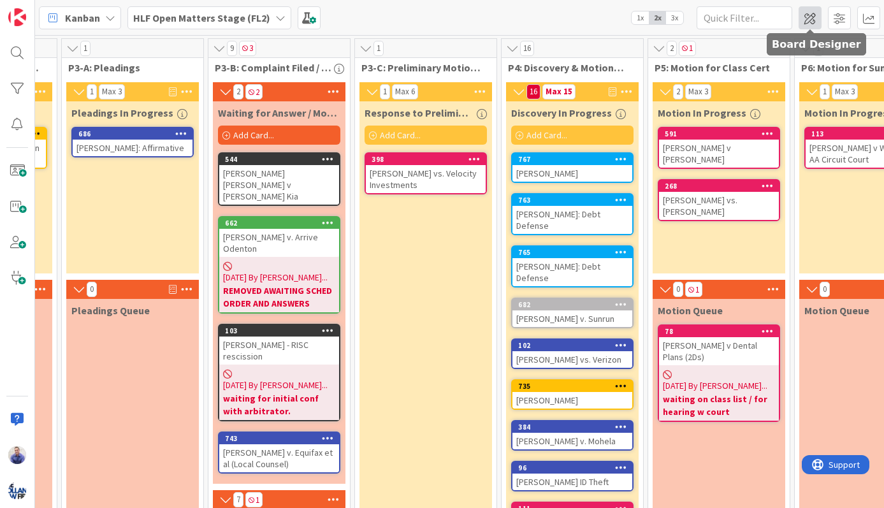
click at [814, 20] on span at bounding box center [810, 17] width 23 height 23
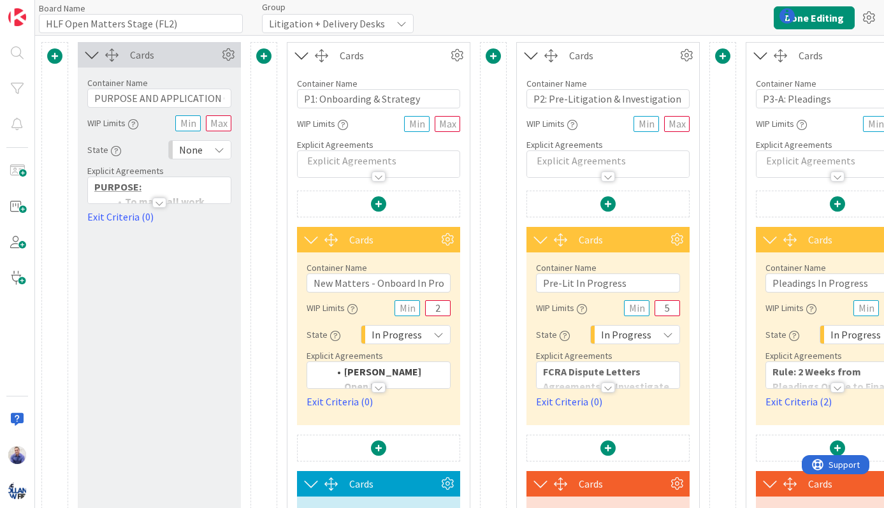
type input "HLF Open Matters Stage (FL2)"
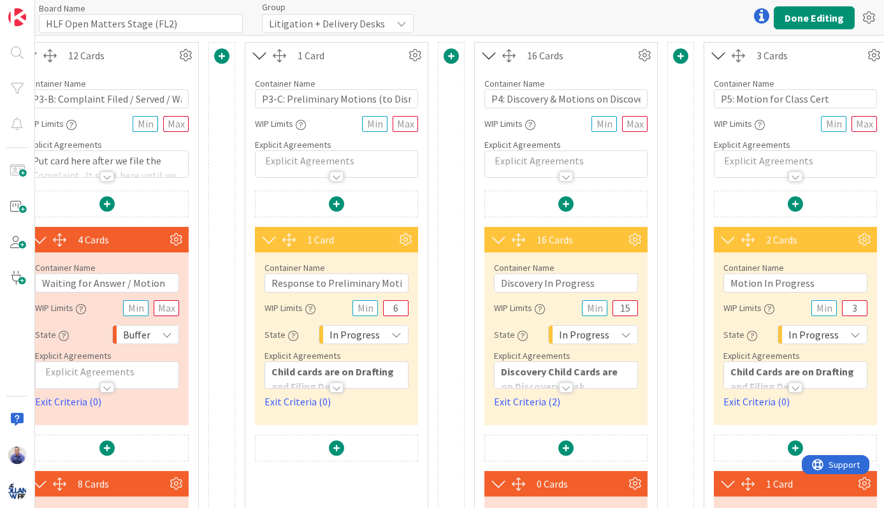
scroll to position [0, 1158]
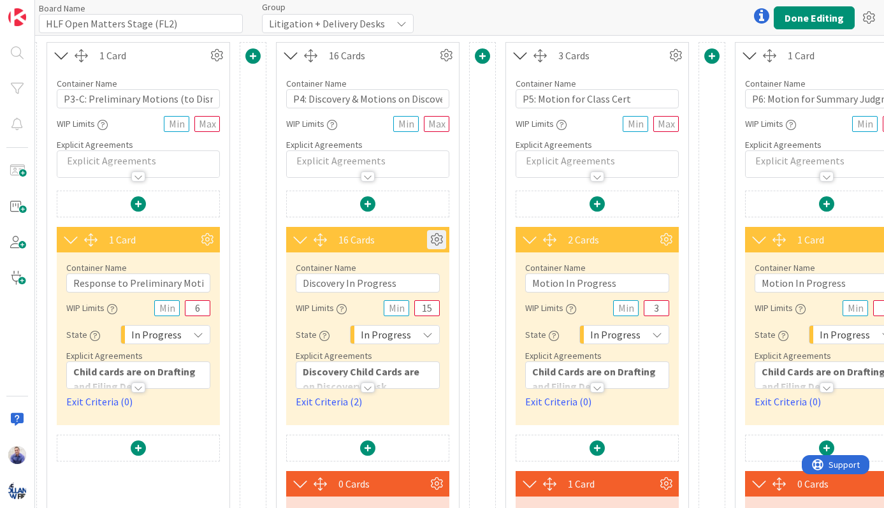
click at [436, 234] on icon at bounding box center [436, 239] width 19 height 19
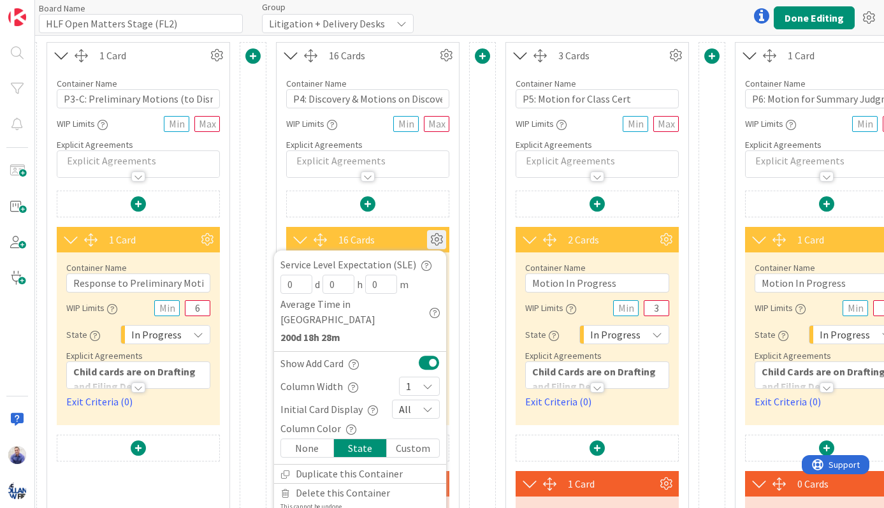
click at [430, 354] on button at bounding box center [429, 362] width 21 height 17
click at [474, 475] on div at bounding box center [482, 374] width 27 height 664
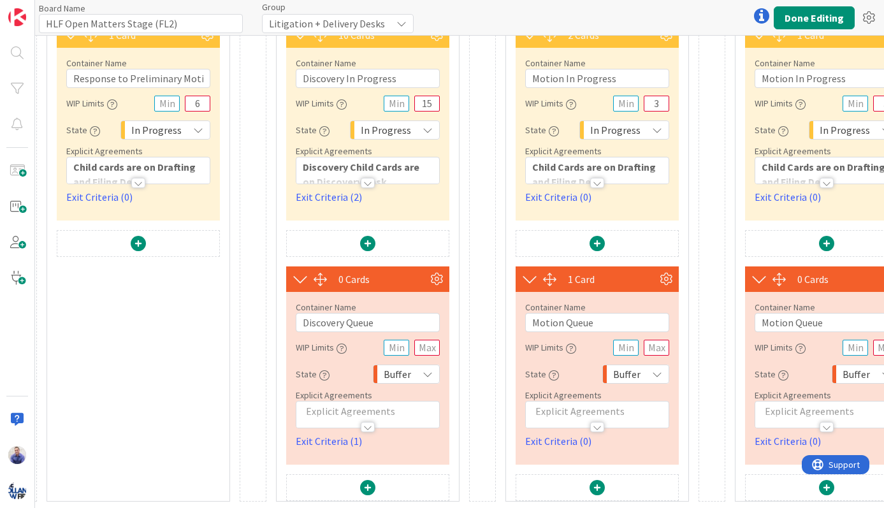
scroll to position [214, 1158]
click at [437, 270] on icon at bounding box center [436, 279] width 19 height 19
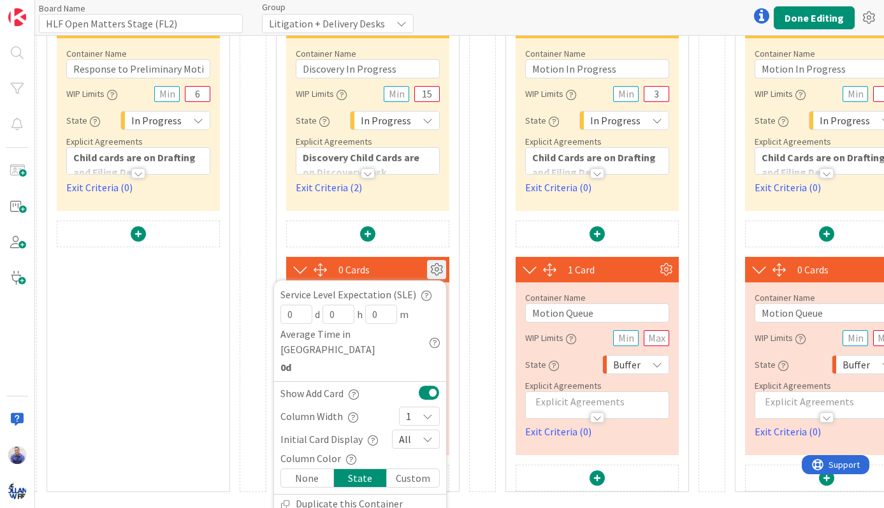
click at [425, 384] on button at bounding box center [429, 392] width 21 height 17
click at [247, 444] on div at bounding box center [253, 160] width 27 height 664
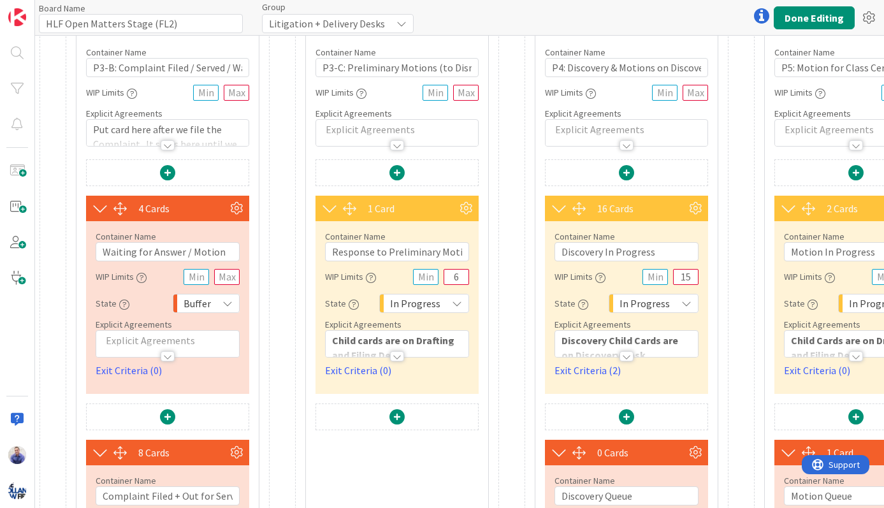
scroll to position [0, 900]
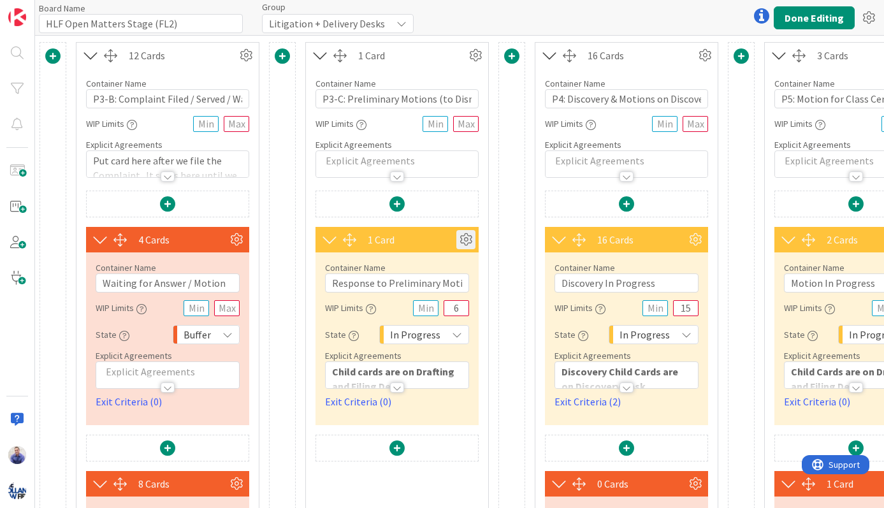
click at [464, 241] on icon at bounding box center [466, 239] width 19 height 19
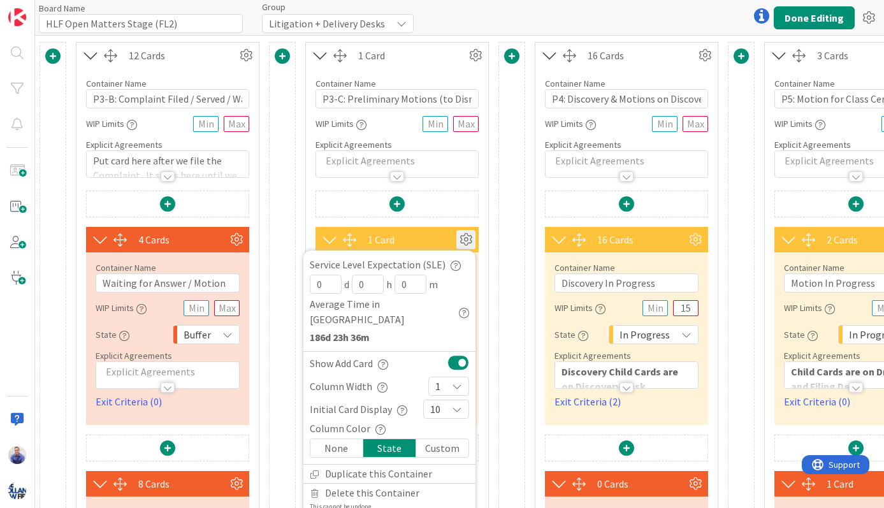
click at [457, 354] on button at bounding box center [458, 362] width 21 height 17
click at [502, 216] on div at bounding box center [512, 374] width 27 height 664
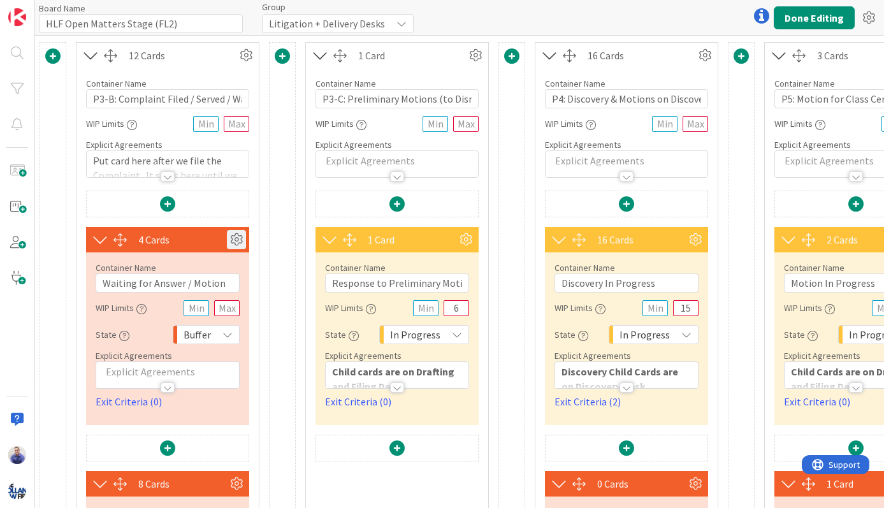
click at [245, 241] on icon at bounding box center [236, 239] width 19 height 19
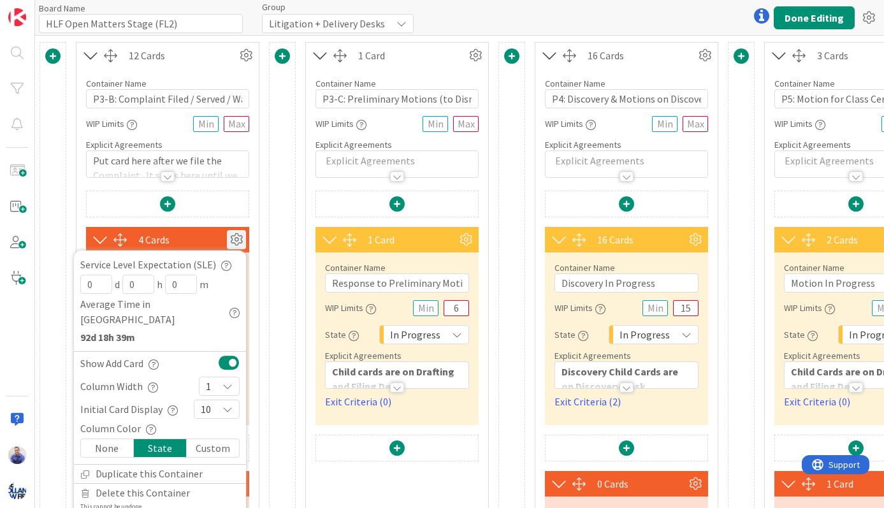
click at [227, 354] on button at bounding box center [229, 362] width 21 height 17
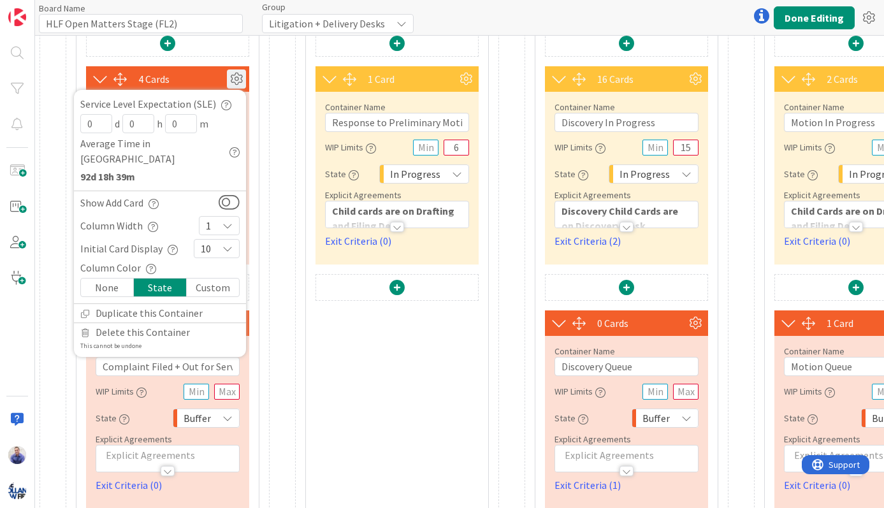
click at [256, 372] on div "4 Cards Service Level Expectation (SLE) 0 d 0 h 0 m Average Time in Column 92d …" at bounding box center [168, 287] width 182 height 515
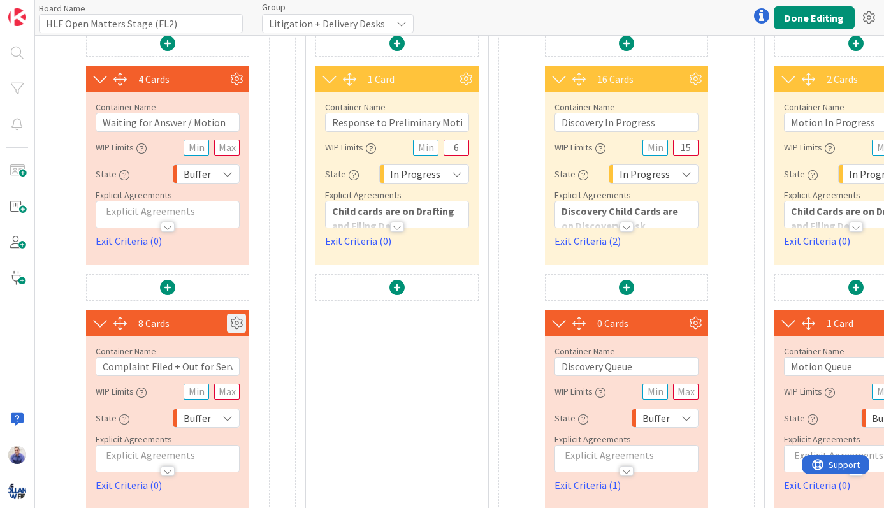
click at [240, 325] on icon at bounding box center [236, 323] width 19 height 19
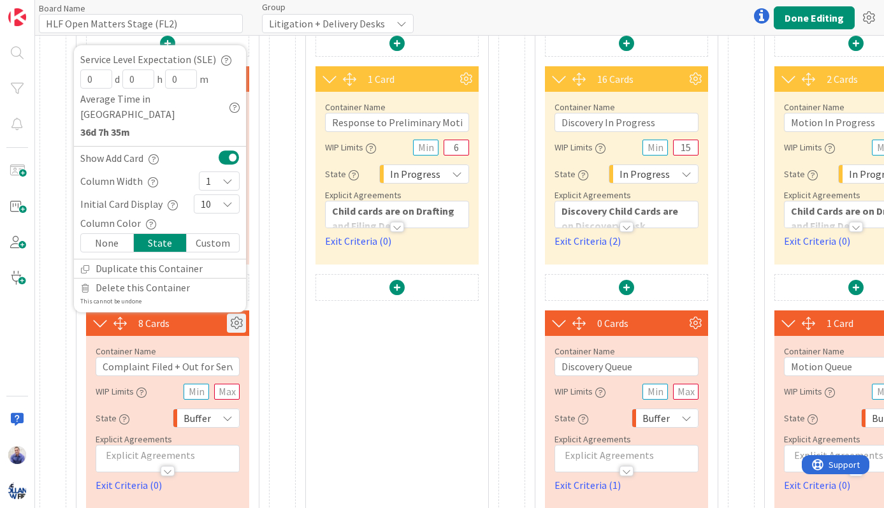
click at [230, 160] on button at bounding box center [229, 157] width 21 height 17
click at [362, 489] on div "1 Card Service Level Expectation (SLE) 0 d 0 h 0 m Average Time in Column 186d …" at bounding box center [397, 287] width 163 height 515
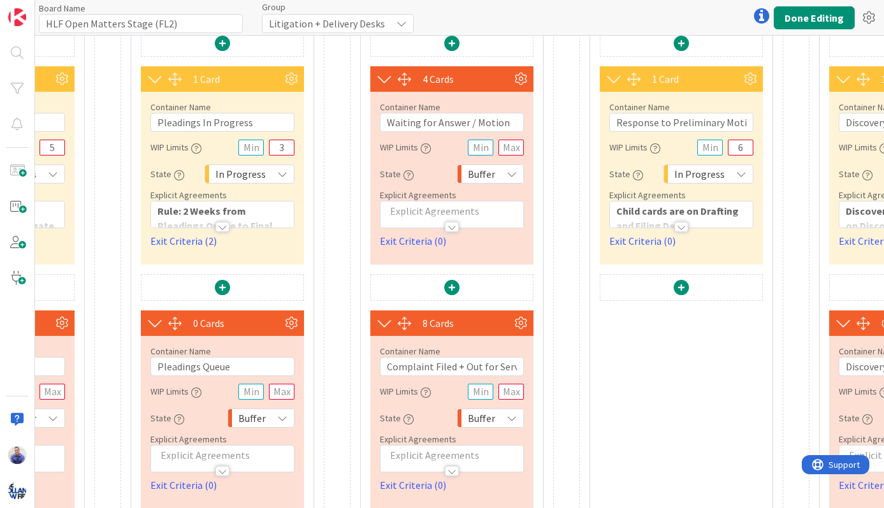
scroll to position [161, 612]
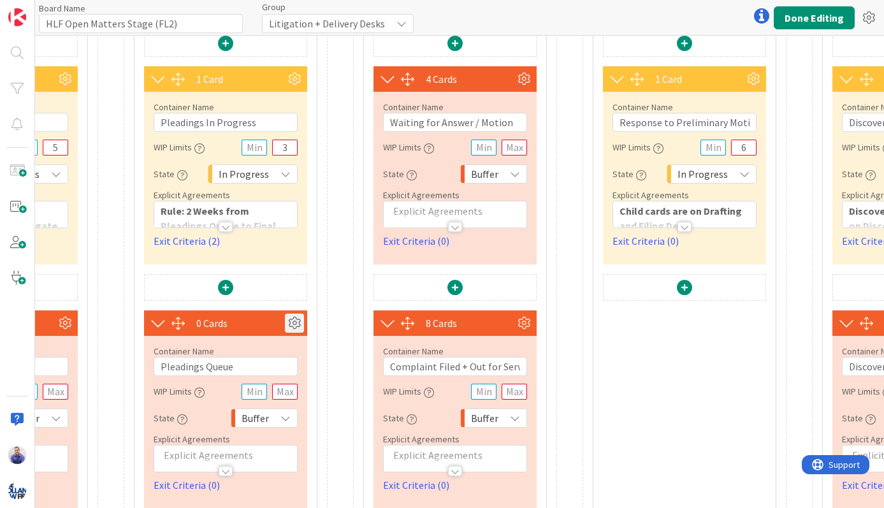
click at [293, 323] on icon at bounding box center [294, 323] width 19 height 19
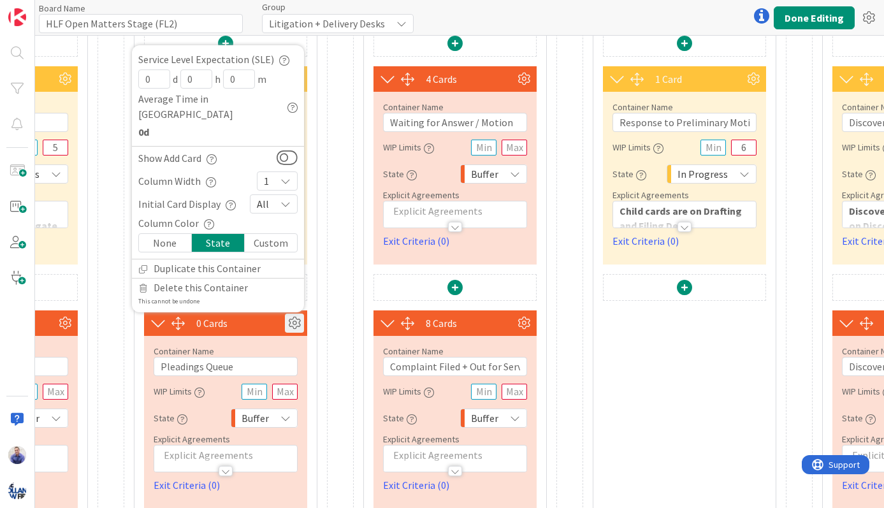
click at [317, 307] on div "1 Card Container Name 16 / 64 P3-A: Pleadings WIP Limits Explicit Agreements 1 …" at bounding box center [226, 213] width 184 height 664
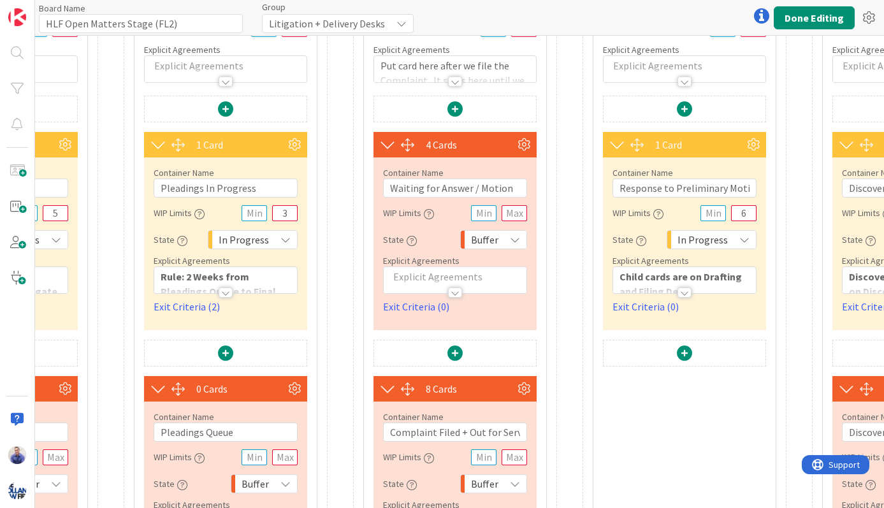
scroll to position [13, 612]
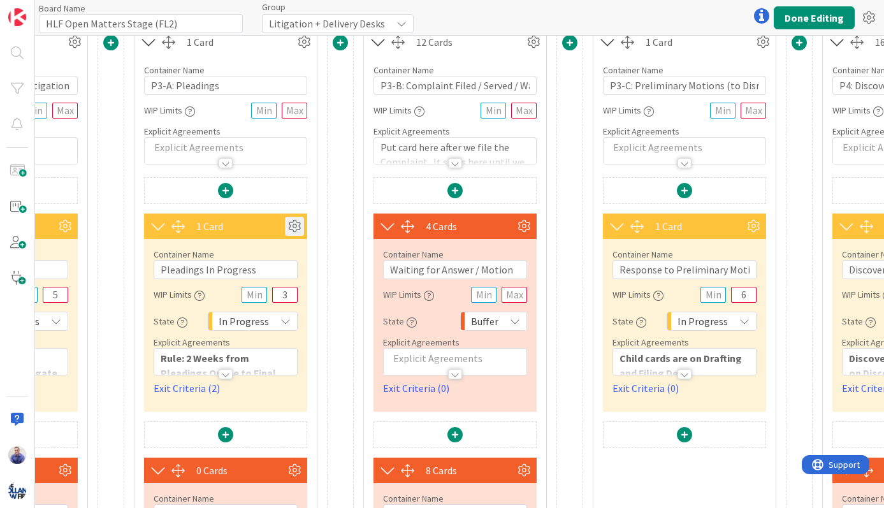
click at [296, 231] on icon at bounding box center [294, 226] width 19 height 19
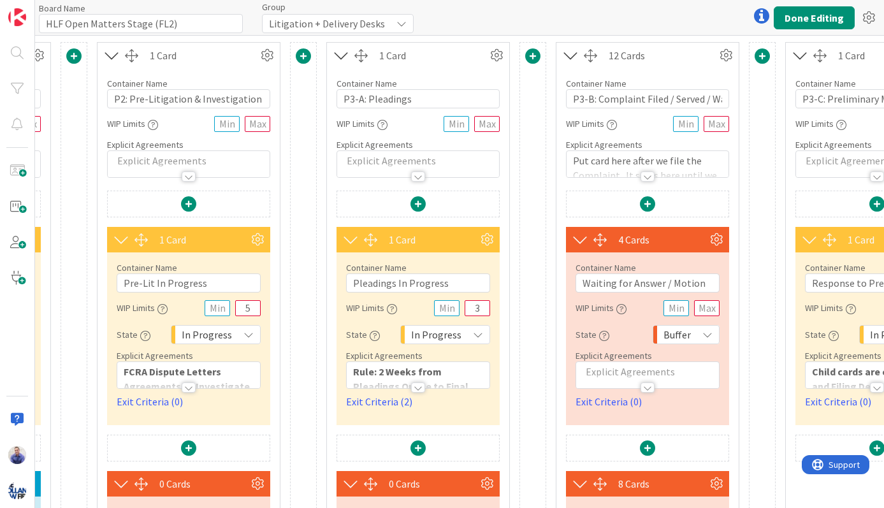
scroll to position [0, 383]
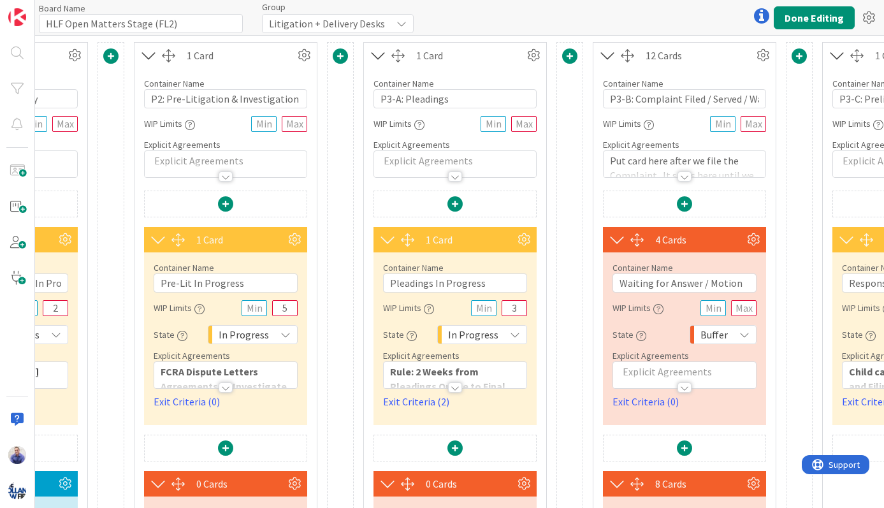
click at [299, 228] on div "1 Card" at bounding box center [225, 240] width 163 height 26
click at [298, 232] on icon at bounding box center [294, 239] width 19 height 19
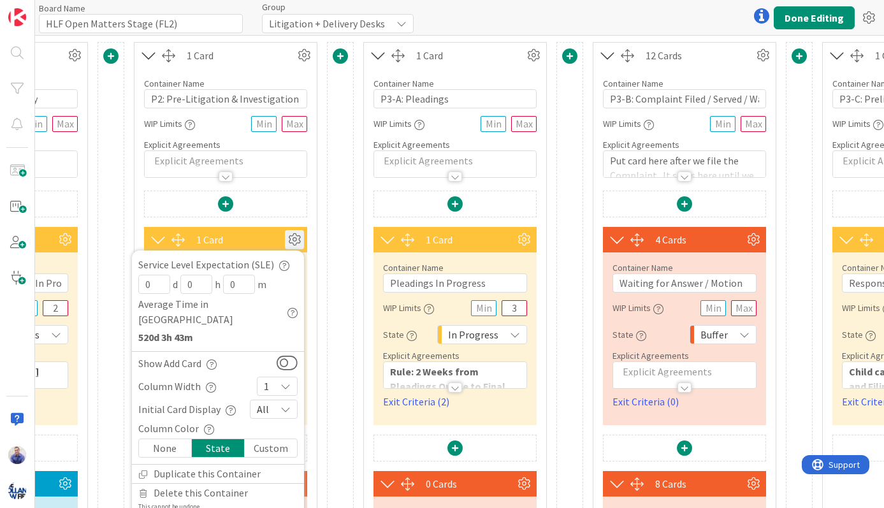
click at [298, 229] on div "1 Card Service Level Expectation (SLE) 0 d 0 h 0 m Average Time in Column 520d …" at bounding box center [225, 240] width 163 height 26
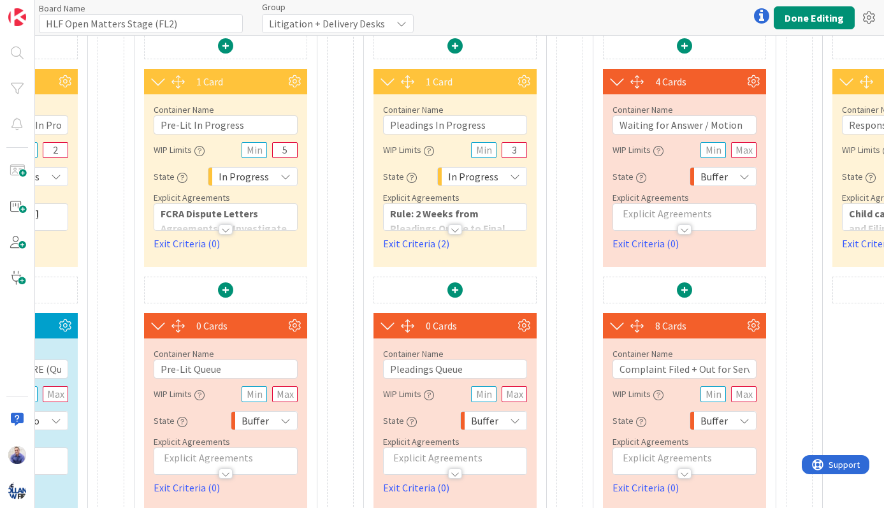
scroll to position [214, 383]
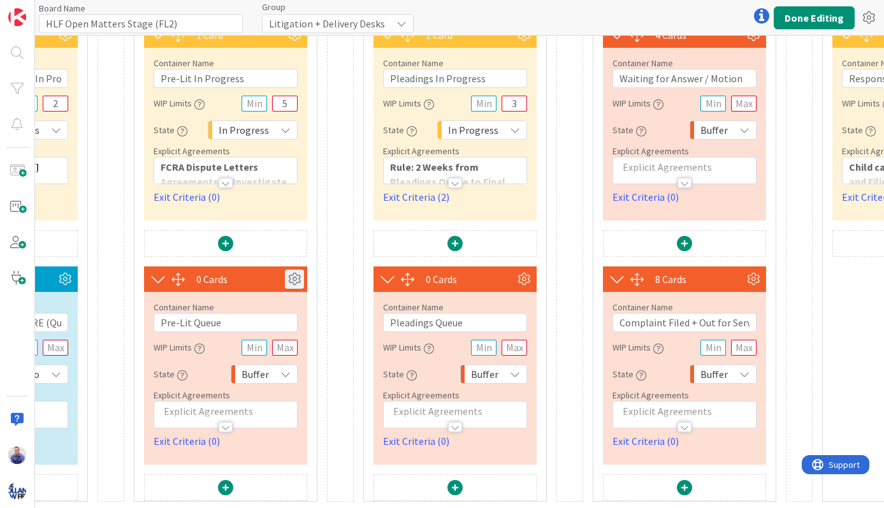
click at [295, 271] on icon at bounding box center [294, 279] width 19 height 19
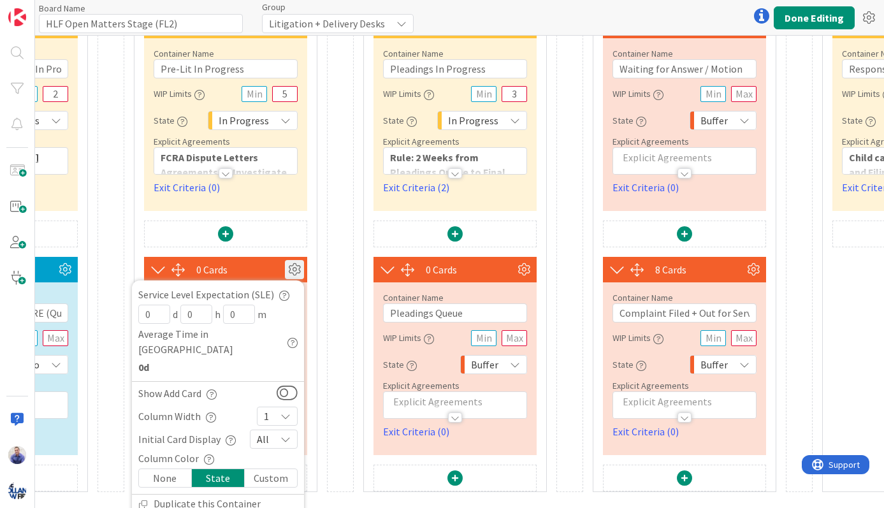
click at [312, 300] on div "1 Card Service Level Expectation (SLE) 0 d 0 h 0 m Average Time in Column 520d …" at bounding box center [226, 233] width 182 height 515
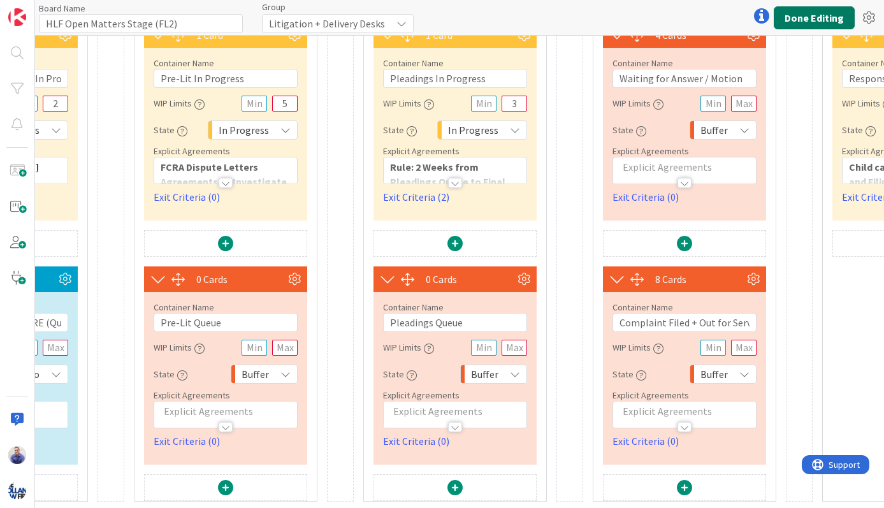
click at [807, 16] on button "Done Editing" at bounding box center [814, 17] width 81 height 23
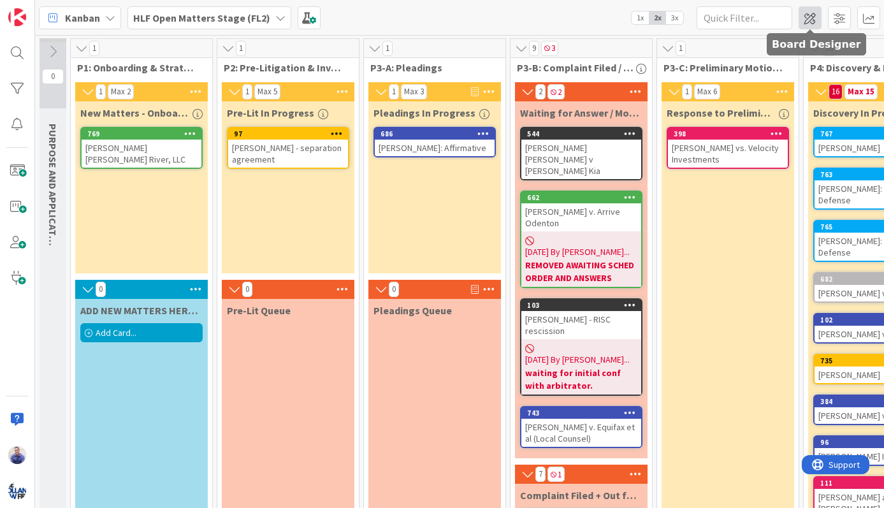
click at [812, 24] on span at bounding box center [810, 17] width 23 height 23
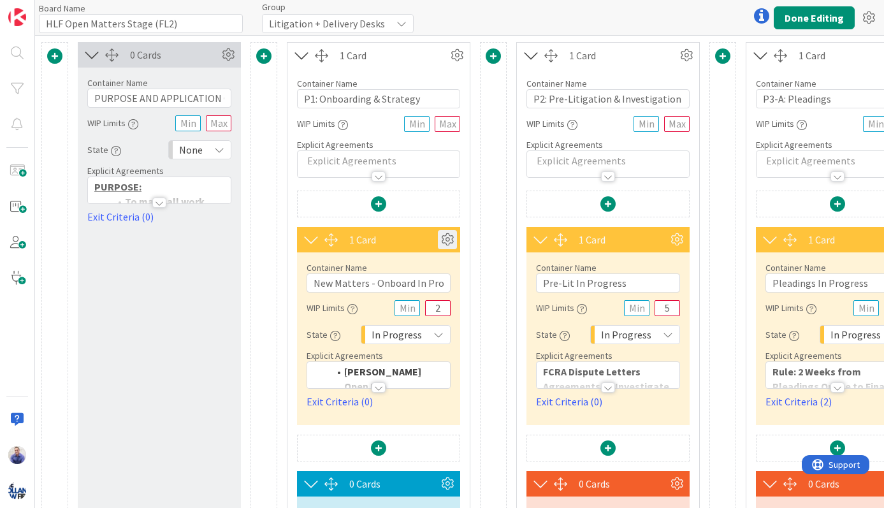
click at [450, 245] on icon at bounding box center [447, 239] width 19 height 19
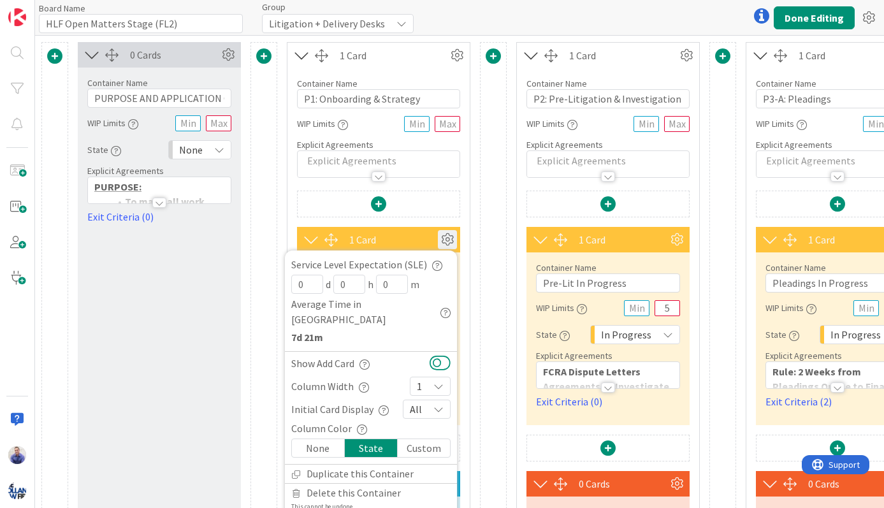
click at [437, 354] on button at bounding box center [440, 362] width 21 height 17
click at [798, 24] on button "Done Editing" at bounding box center [814, 17] width 81 height 23
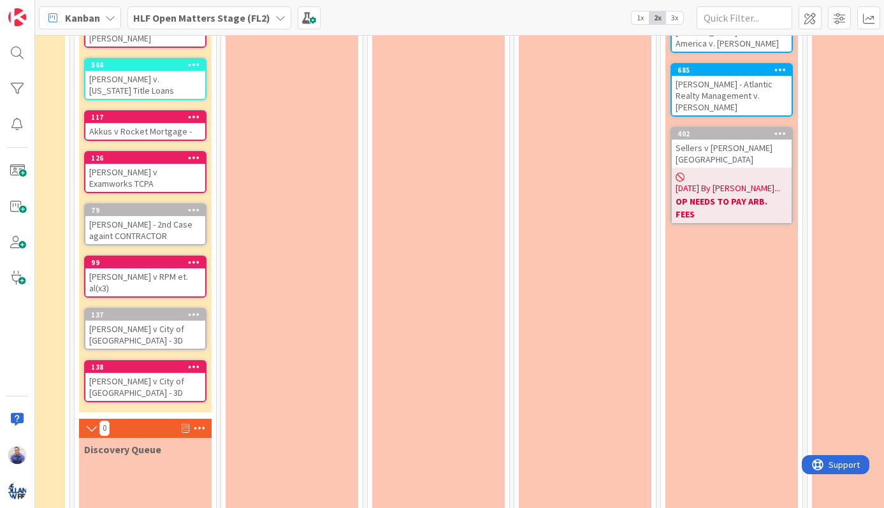
scroll to position [495, 729]
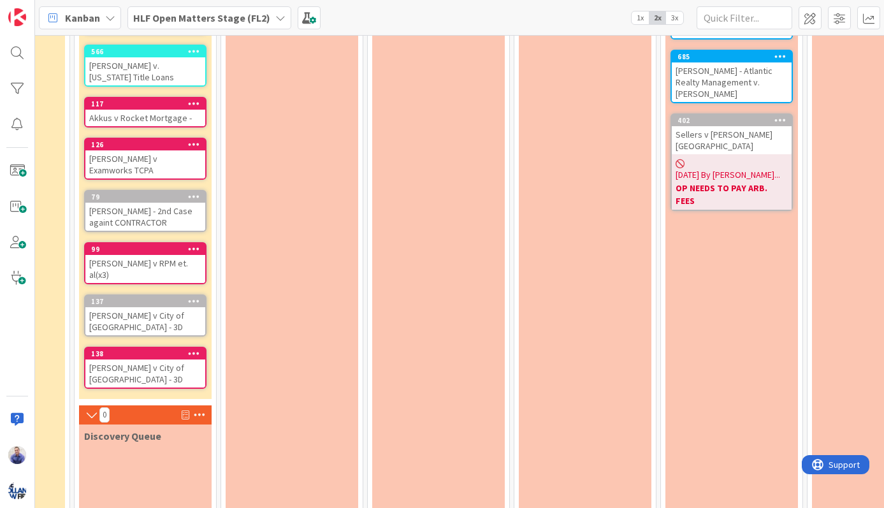
click at [164, 296] on div "137" at bounding box center [145, 301] width 120 height 11
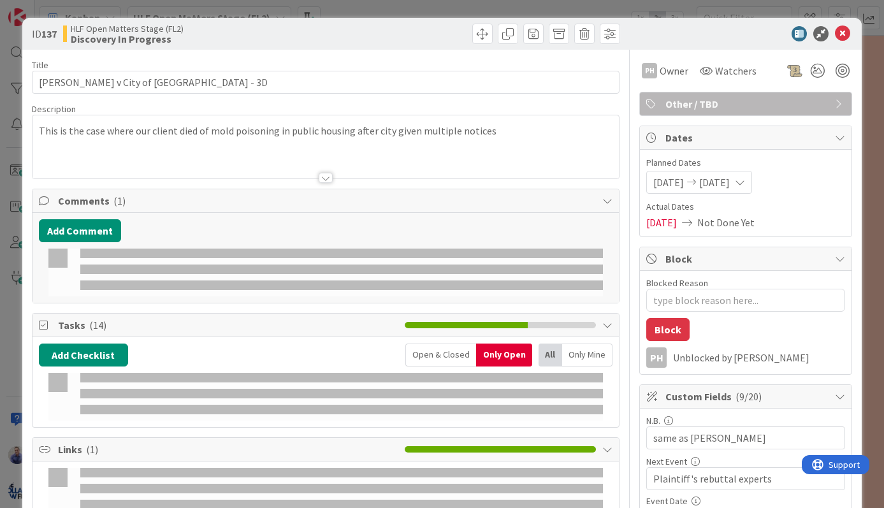
type textarea "x"
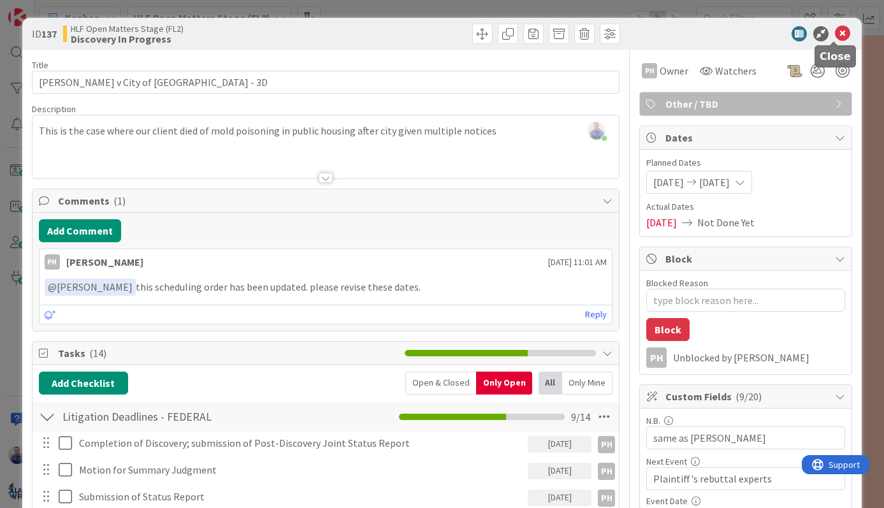
click at [835, 35] on icon at bounding box center [842, 33] width 15 height 15
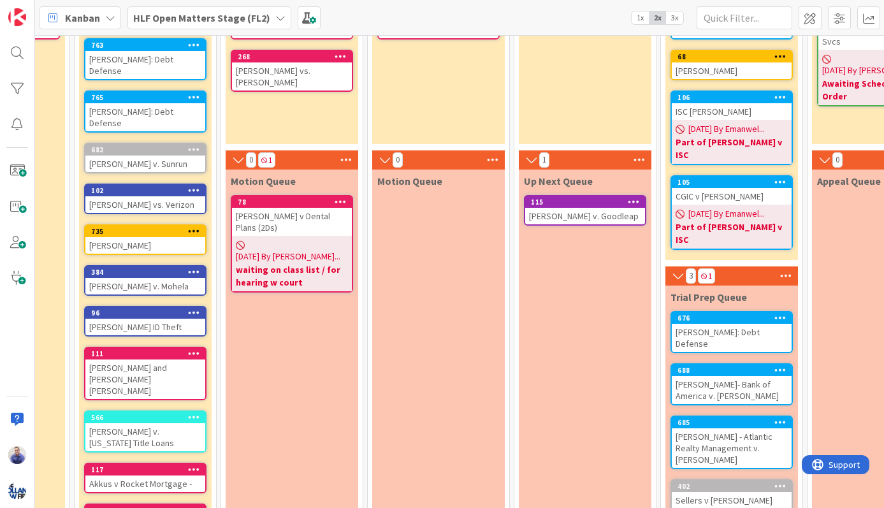
scroll to position [0, 729]
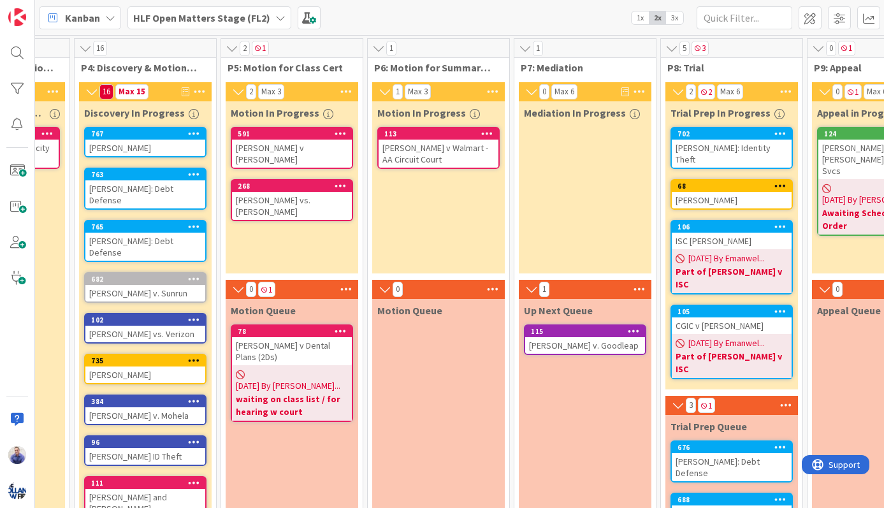
click at [641, 17] on span "1x" at bounding box center [640, 17] width 17 height 13
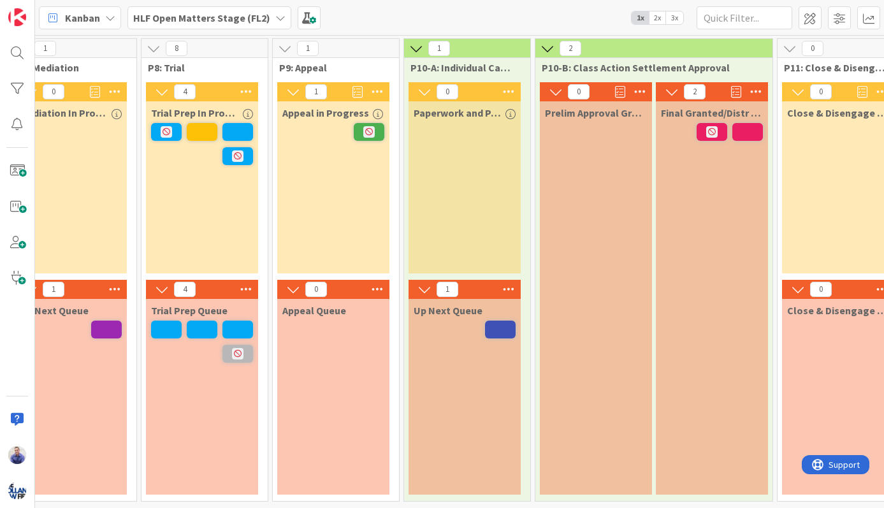
scroll to position [0, 1110]
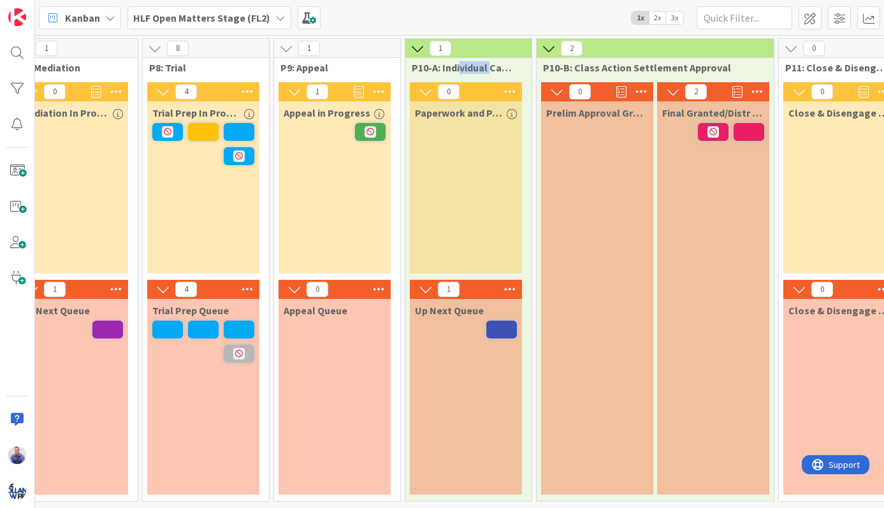
drag, startPoint x: 530, startPoint y: 68, endPoint x: 562, endPoint y: 69, distance: 31.2
click at [516, 69] on span "P10-A: Individual Case Settled - Waiting for Payment" at bounding box center [464, 67] width 104 height 13
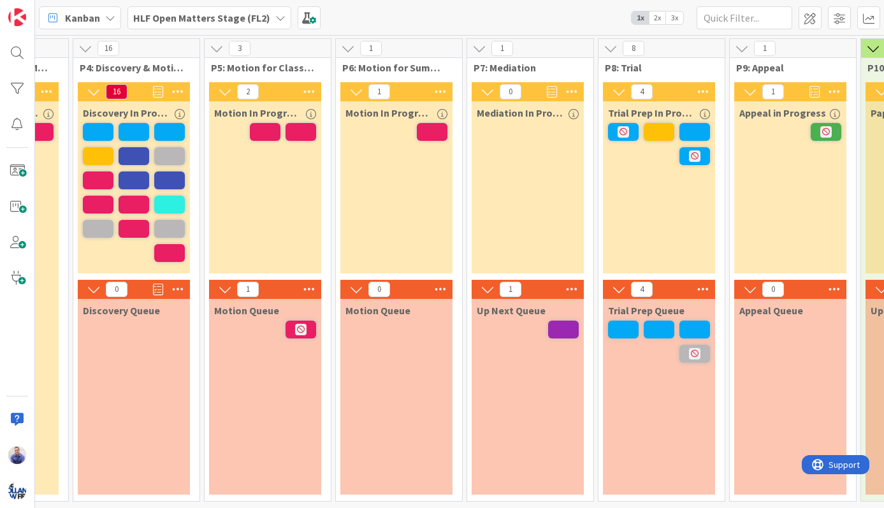
scroll to position [4, 648]
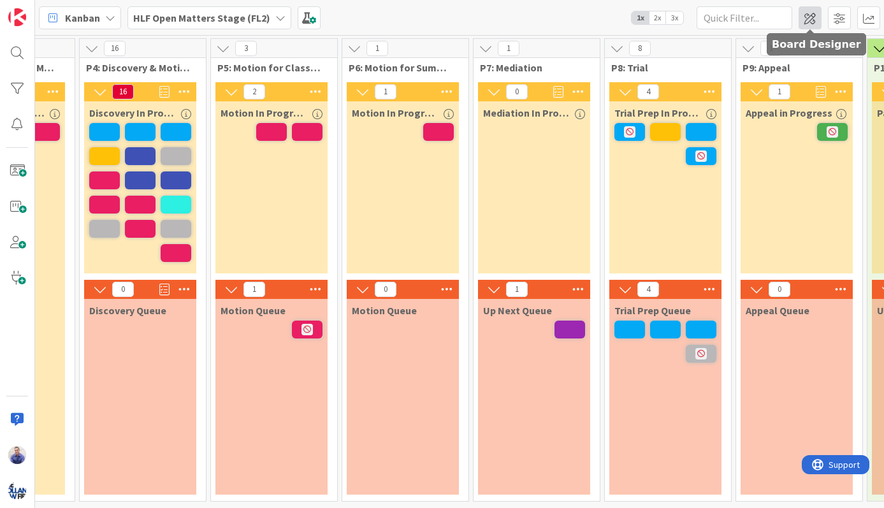
click at [811, 17] on span at bounding box center [810, 17] width 23 height 23
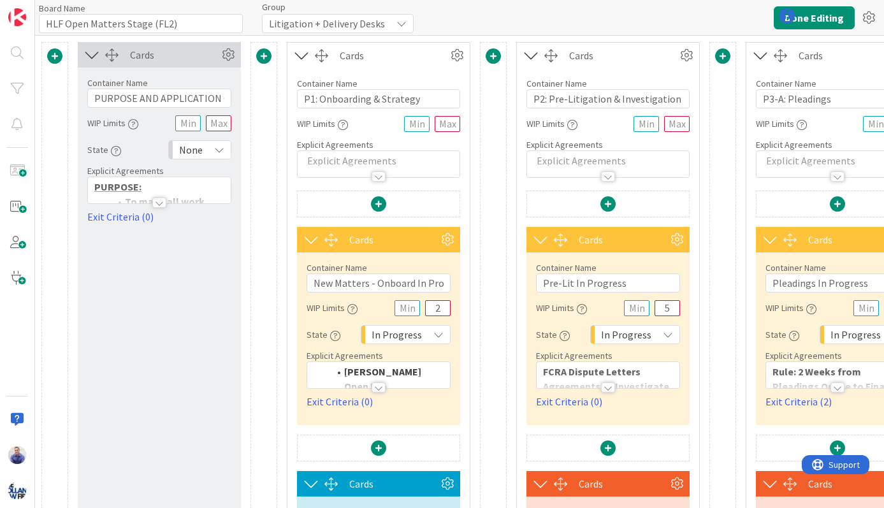
type input "HLF Open Matters Stage (FL2)"
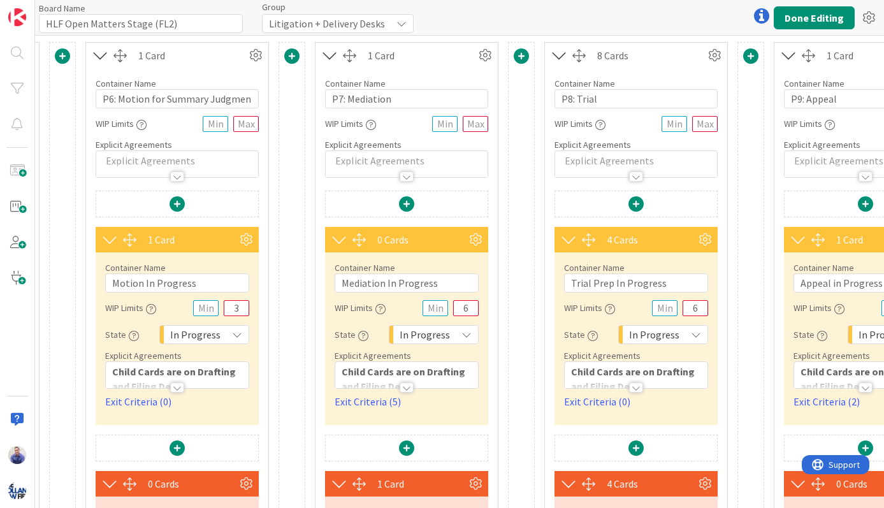
scroll to position [0, 1782]
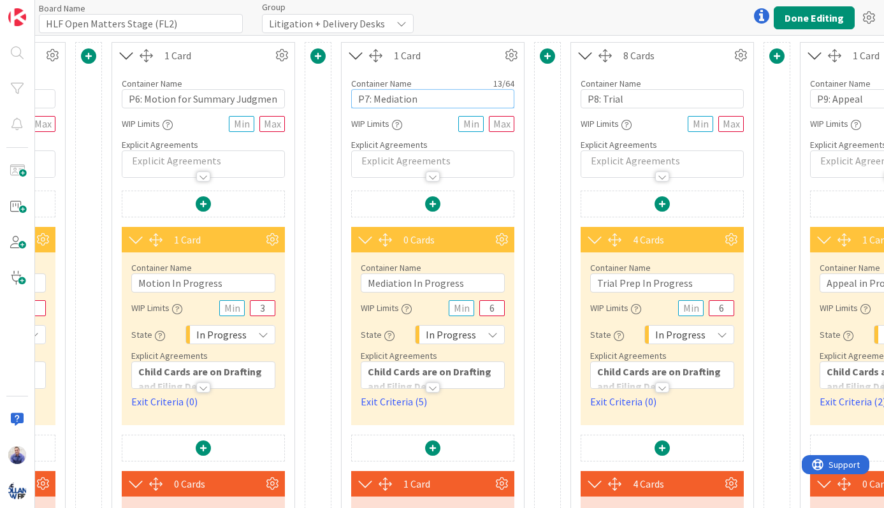
drag, startPoint x: 431, startPoint y: 98, endPoint x: 531, endPoint y: 101, distance: 100.1
click at [431, 98] on input "P7: Mediation" at bounding box center [432, 98] width 163 height 19
type input "P7: Mediation ($)"
click at [643, 97] on input "P8: Trial" at bounding box center [662, 98] width 163 height 19
click at [279, 96] on input "P6: Motion for Summary Judgment" at bounding box center [203, 98] width 163 height 19
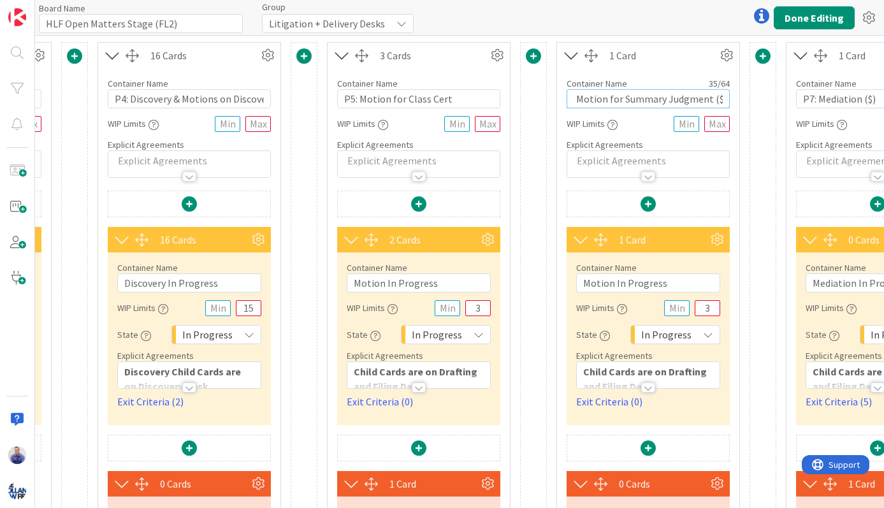
scroll to position [0, 1334]
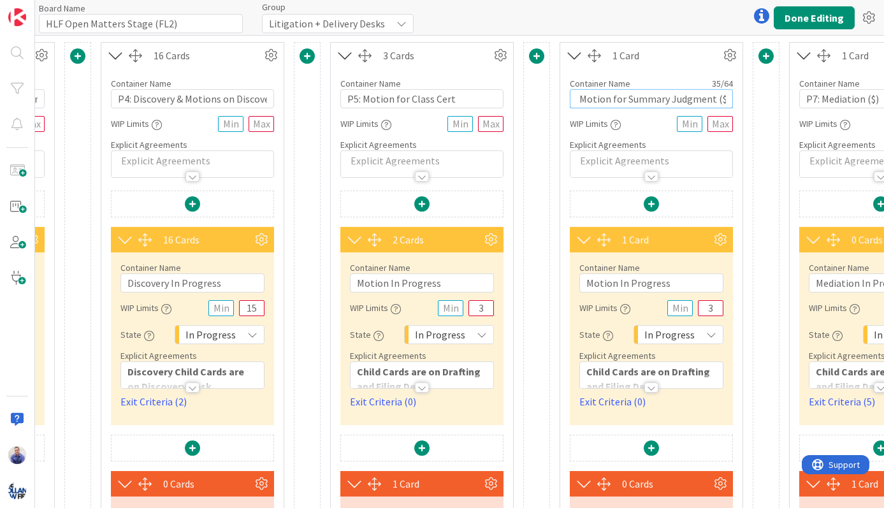
type input "P6: Motion for Summary Judgment ($)"
click at [254, 101] on input "P4: Discovery & Motions on Discovery" at bounding box center [192, 98] width 163 height 19
drag, startPoint x: 124, startPoint y: 97, endPoint x: 310, endPoint y: 97, distance: 185.5
click at [274, 97] on input "P4: Discovery & Motions on Discovery" at bounding box center [192, 98] width 163 height 19
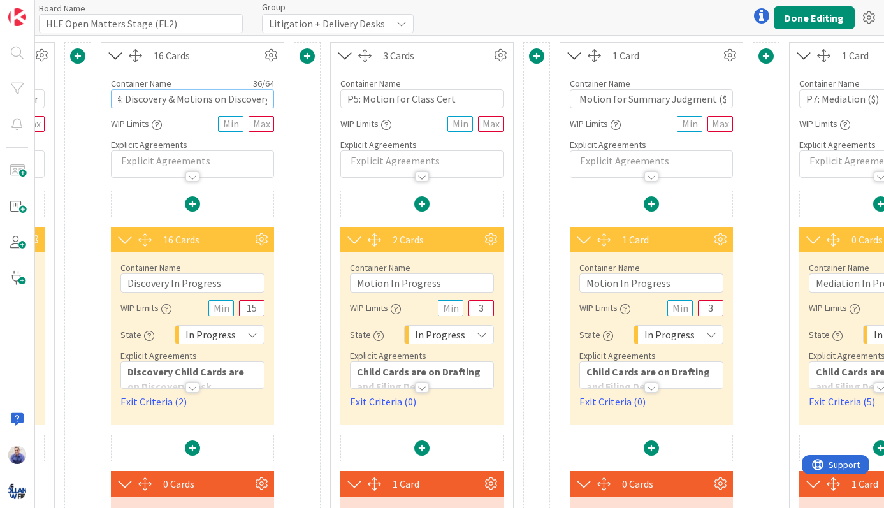
click at [268, 99] on input "P4: Discovery & Motions on Discovery" at bounding box center [192, 98] width 163 height 19
click at [269, 100] on input "P4: Discovery & Motions on Discovery (" at bounding box center [192, 98] width 163 height 19
paste input "🏎️💨"
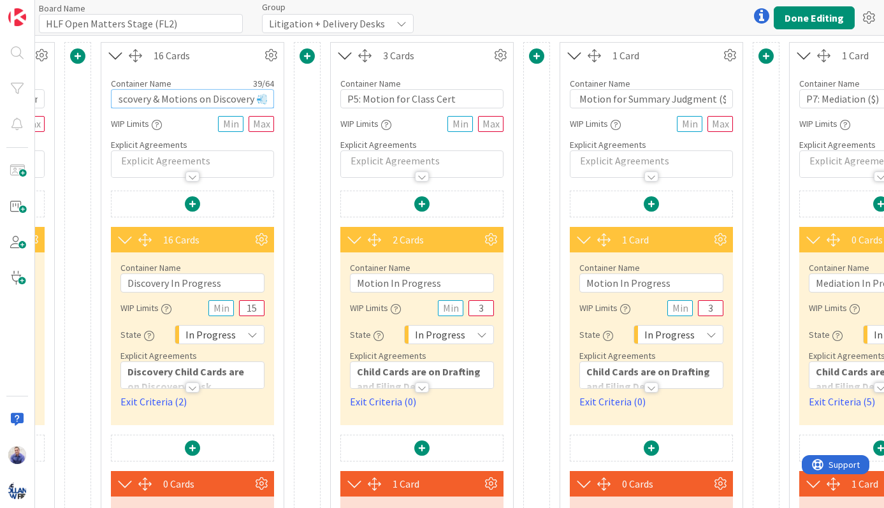
paste input "⏩"
click at [251, 99] on input "P4: Discovery & Motions on Discovery ⏩💨" at bounding box center [192, 98] width 163 height 19
type input "P4: Discovery & Motions on Discovery ⏩💨"
click at [212, 57] on div "16 Cards" at bounding box center [208, 55] width 108 height 15
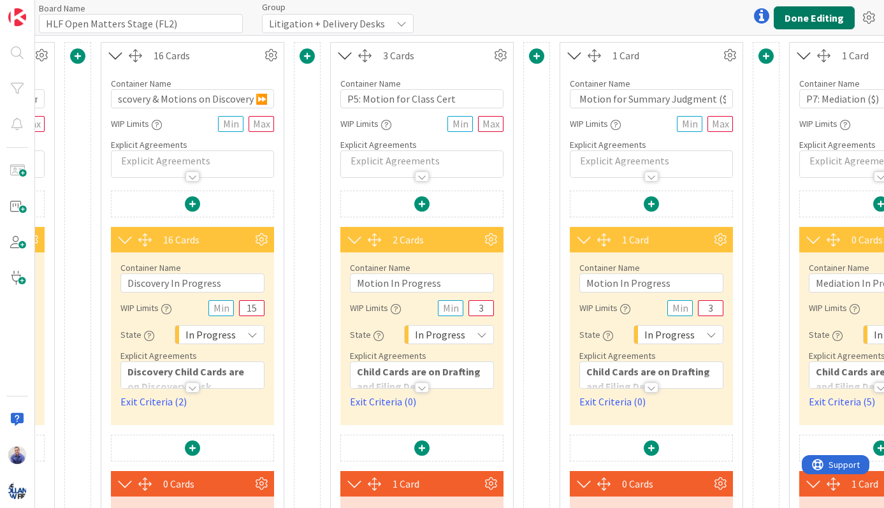
click at [830, 18] on button "Done Editing" at bounding box center [814, 17] width 81 height 23
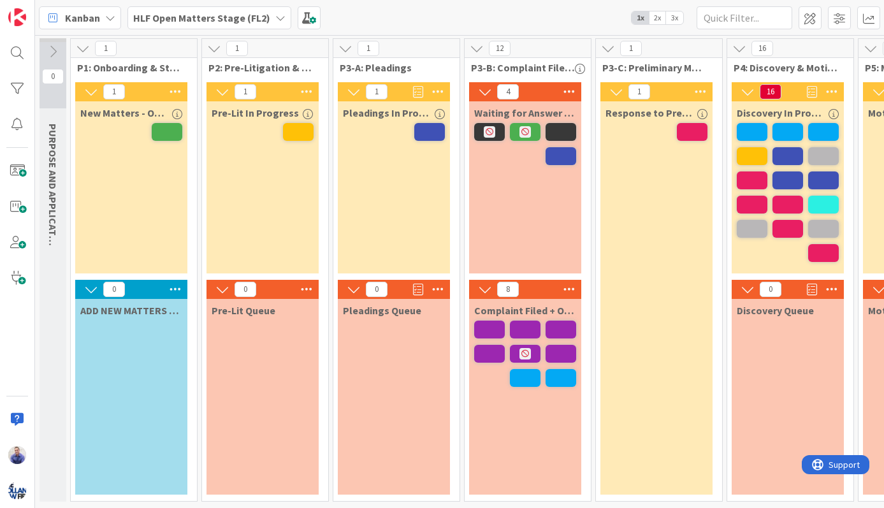
drag, startPoint x: 672, startPoint y: 22, endPoint x: 641, endPoint y: 63, distance: 51.0
click at [673, 22] on span "3x" at bounding box center [674, 17] width 17 height 13
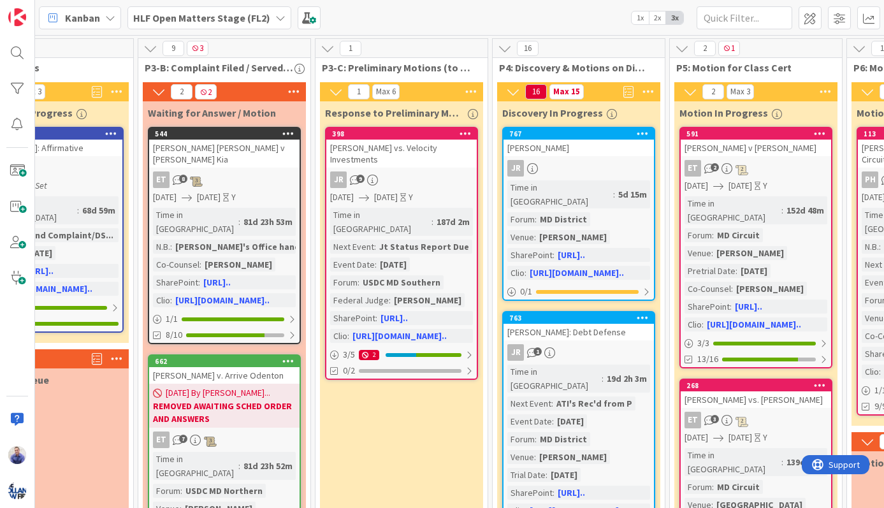
scroll to position [0, 462]
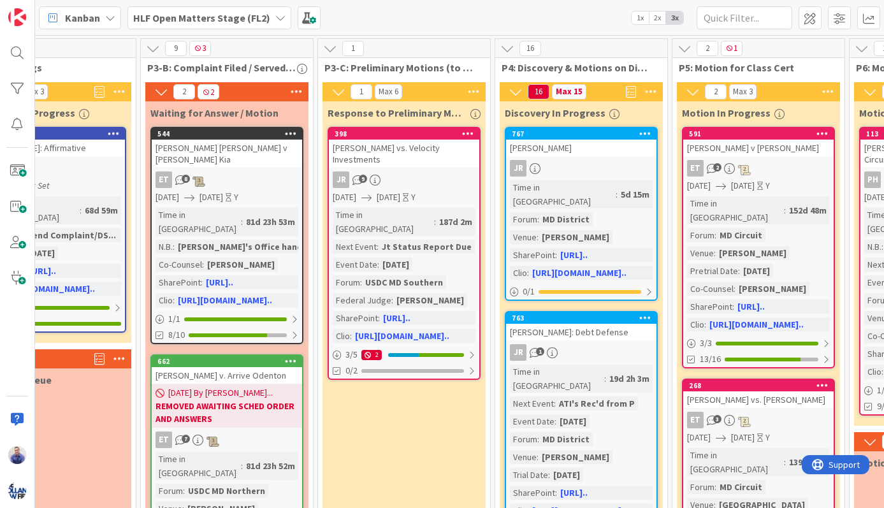
click at [610, 68] on span "P4: Discovery & Motions on Discovery ⏩💨" at bounding box center [577, 67] width 150 height 13
click at [654, 94] on icon at bounding box center [651, 91] width 17 height 19
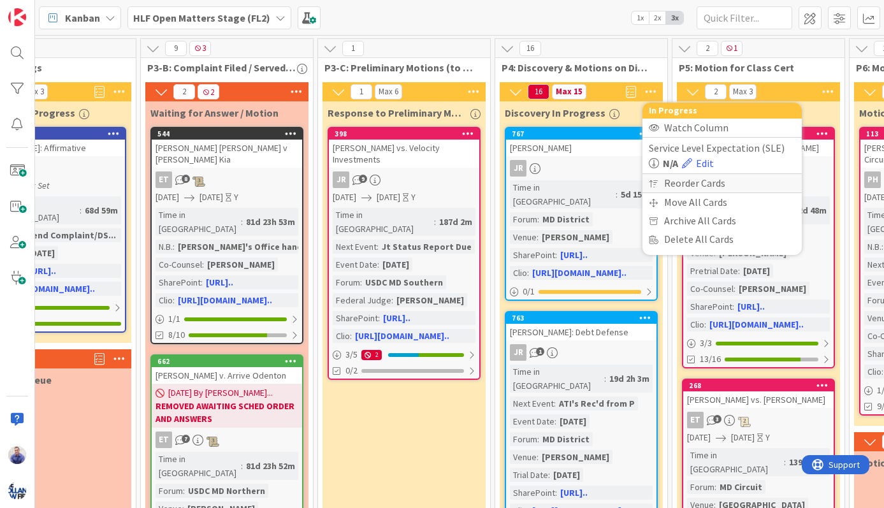
click at [699, 187] on div "Reorder Cards" at bounding box center [722, 183] width 159 height 18
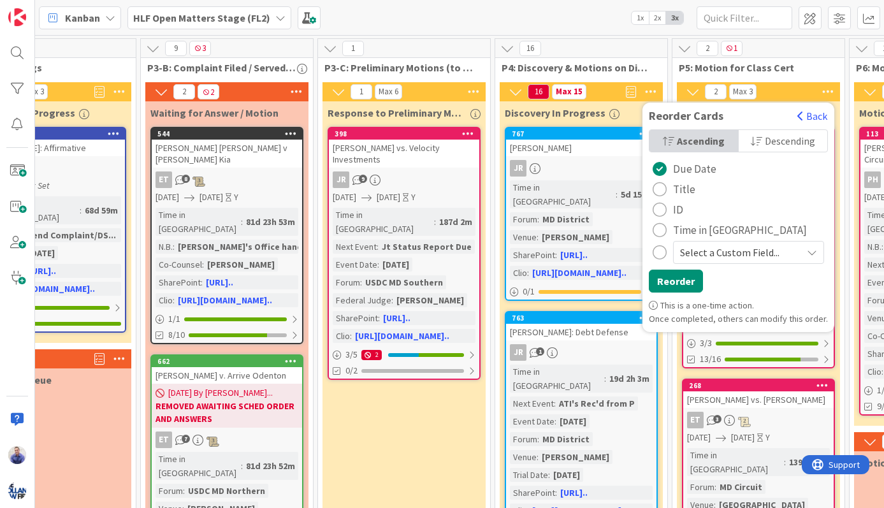
click at [686, 233] on span "Time in [GEOGRAPHIC_DATA]" at bounding box center [740, 230] width 134 height 19
click at [787, 140] on span "Descending" at bounding box center [790, 140] width 50 height 19
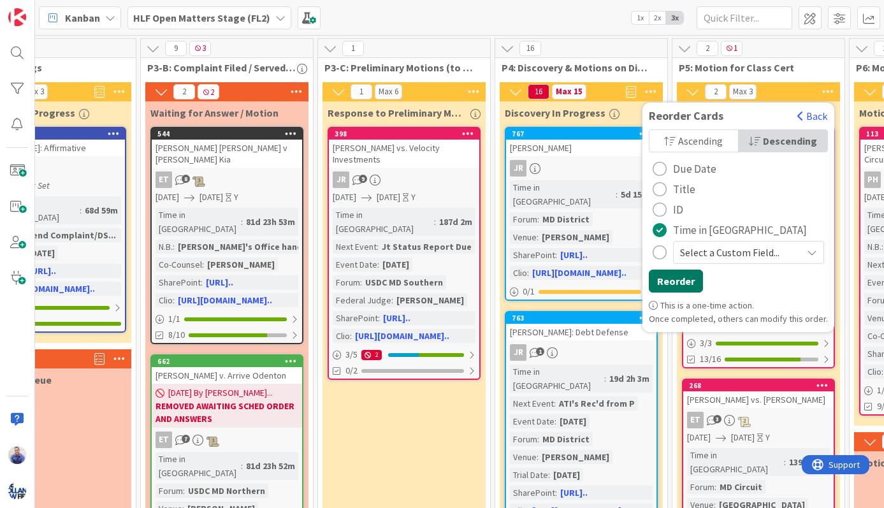
drag, startPoint x: 668, startPoint y: 282, endPoint x: 809, endPoint y: 285, distance: 140.9
click at [673, 281] on button "Reorder" at bounding box center [676, 281] width 54 height 23
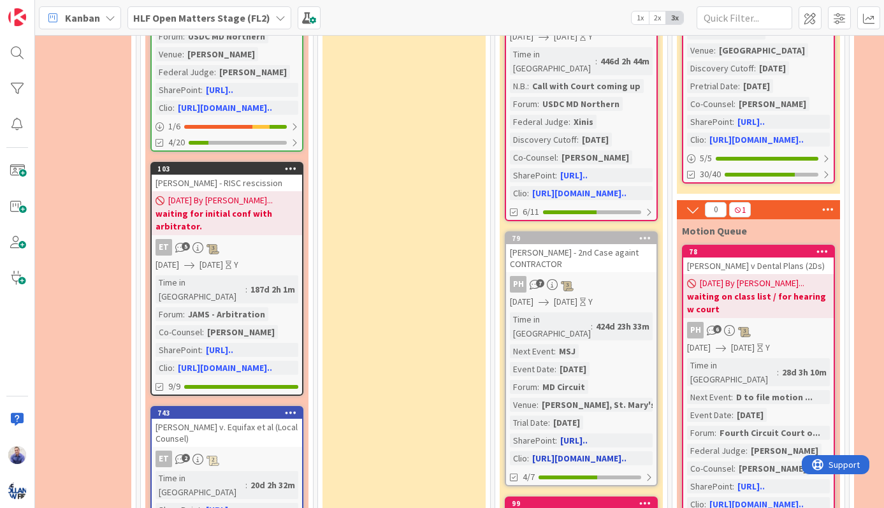
scroll to position [469, 462]
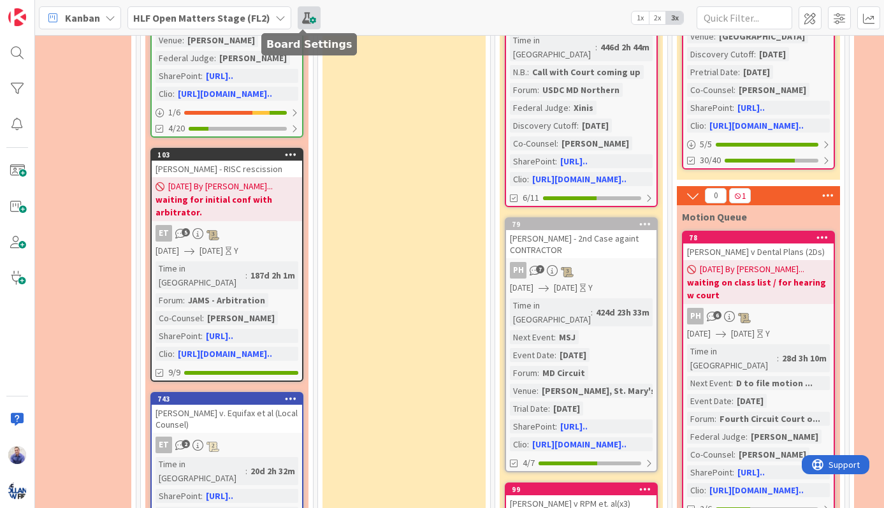
click at [305, 13] on span at bounding box center [309, 17] width 23 height 23
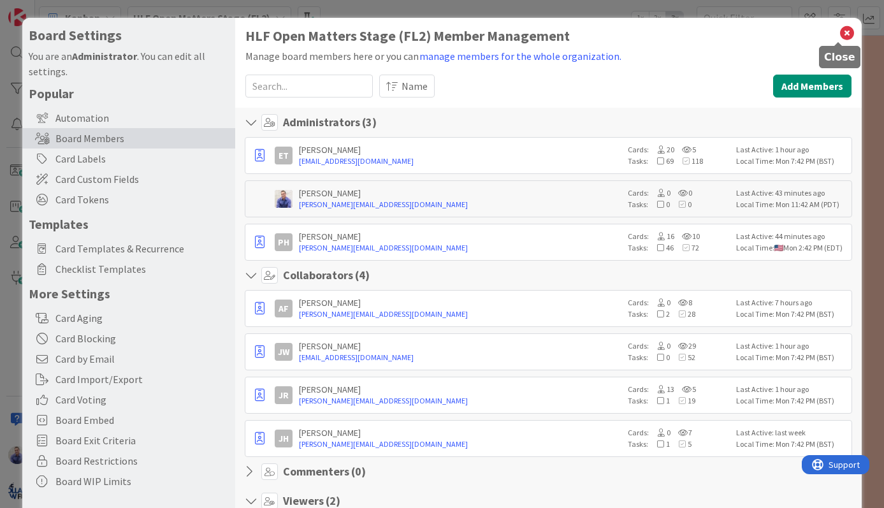
click at [842, 27] on icon at bounding box center [847, 33] width 17 height 18
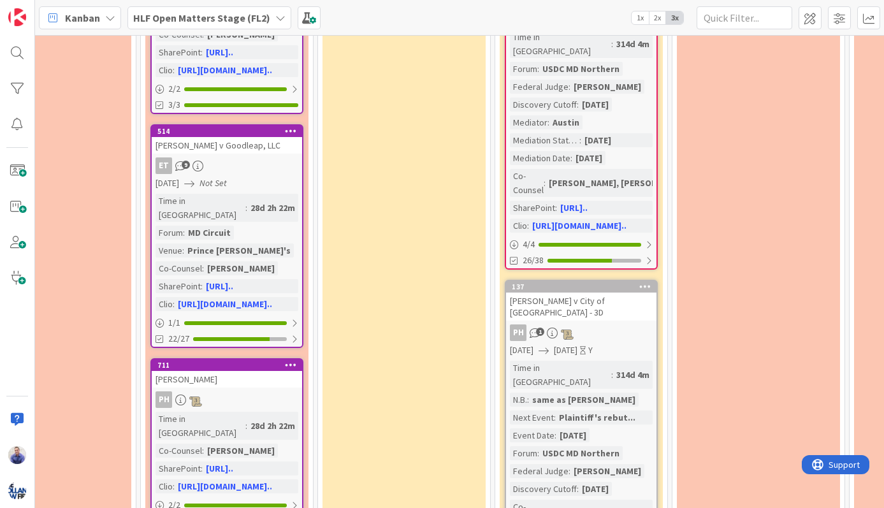
scroll to position [1347, 462]
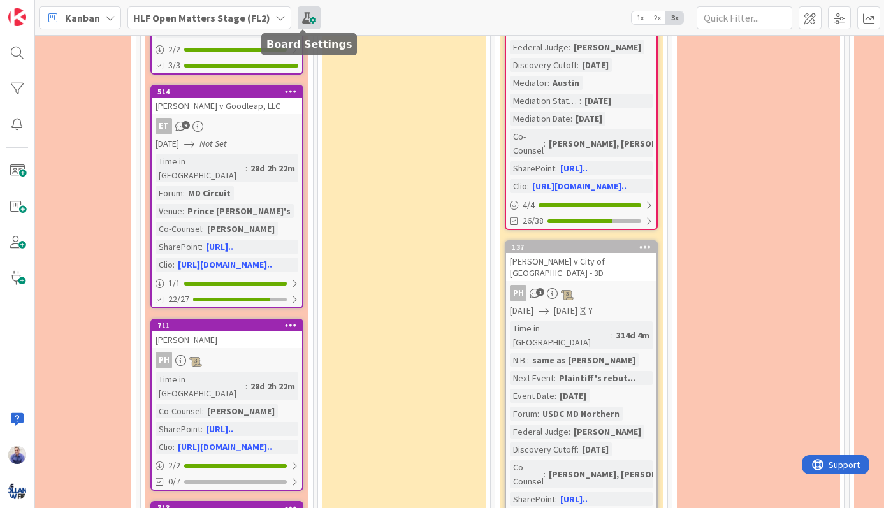
click at [309, 18] on span at bounding box center [309, 17] width 23 height 23
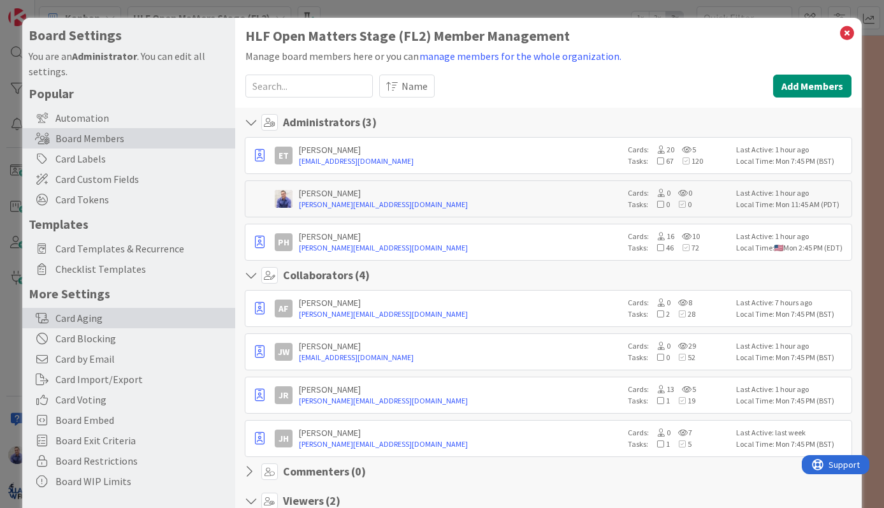
click at [95, 318] on div "Card Aging" at bounding box center [128, 318] width 213 height 20
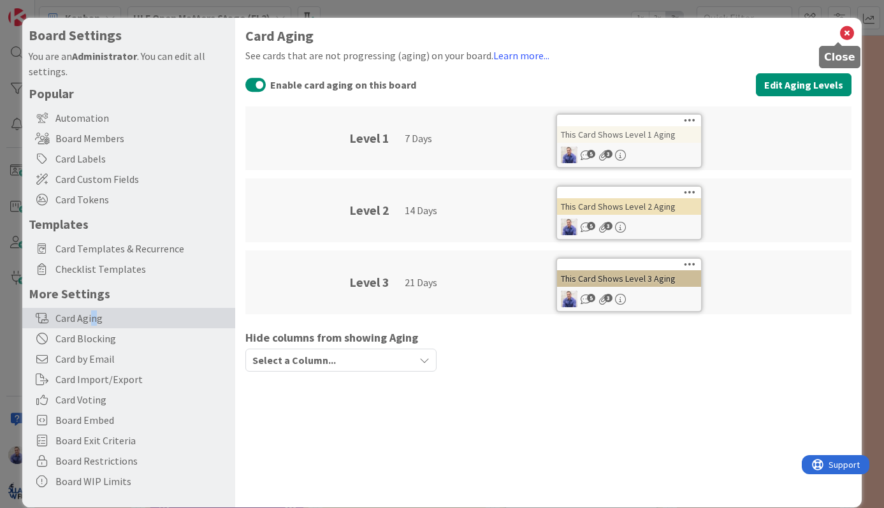
click at [844, 34] on icon at bounding box center [847, 33] width 17 height 18
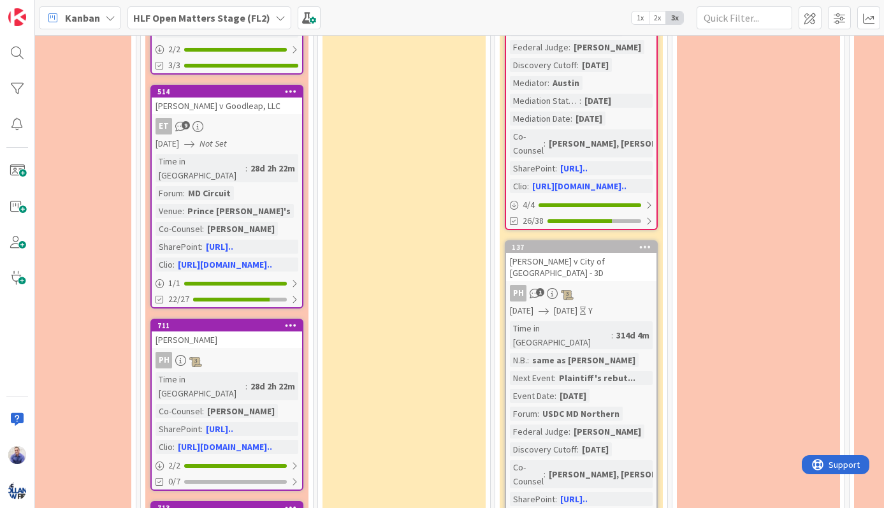
click at [639, 22] on span "1x" at bounding box center [640, 17] width 17 height 13
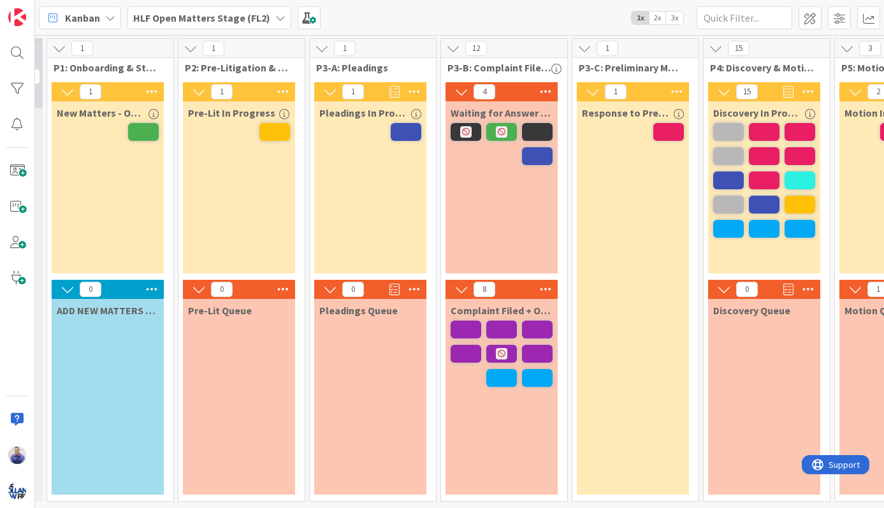
scroll to position [4, 0]
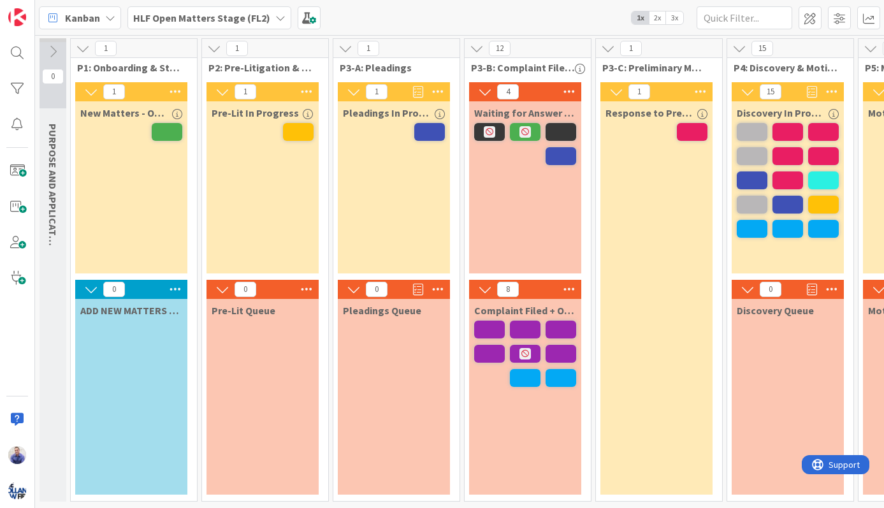
click at [680, 15] on span "3x" at bounding box center [674, 17] width 17 height 13
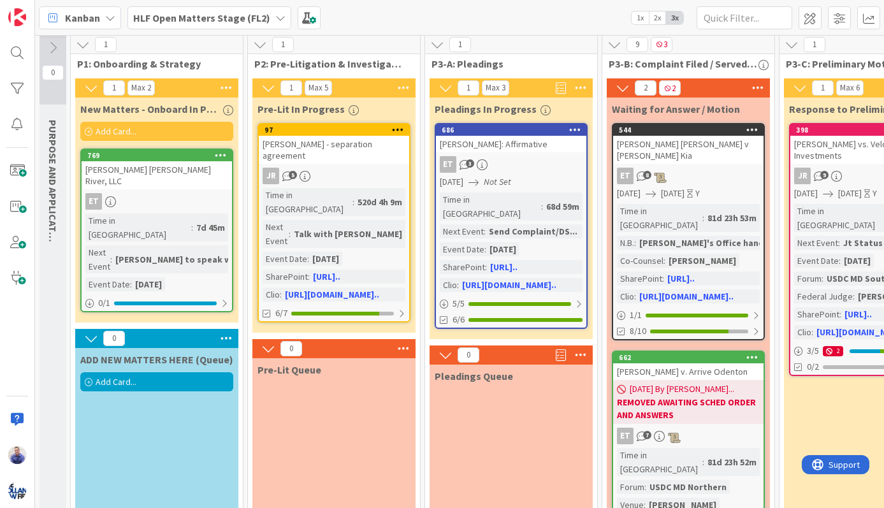
click at [643, 18] on span "1x" at bounding box center [640, 17] width 17 height 13
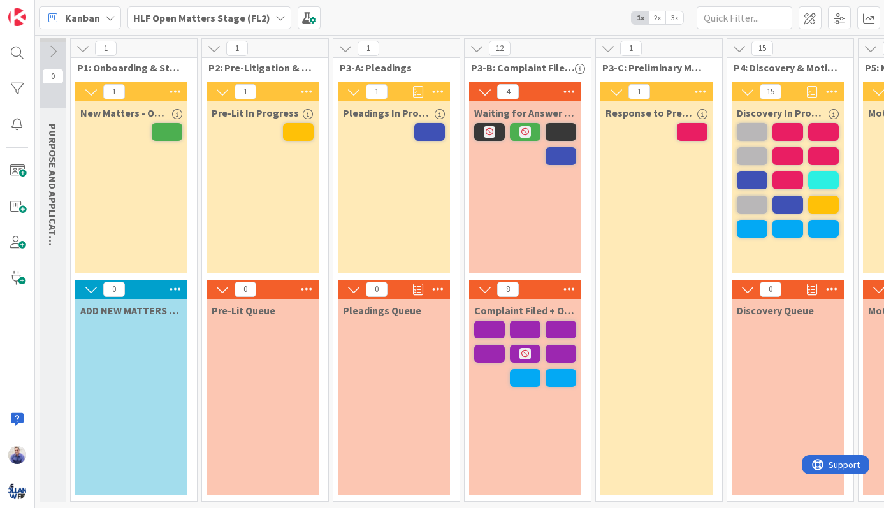
click at [296, 66] on span "P2: Pre-Litigation & Investigation" at bounding box center [260, 67] width 104 height 13
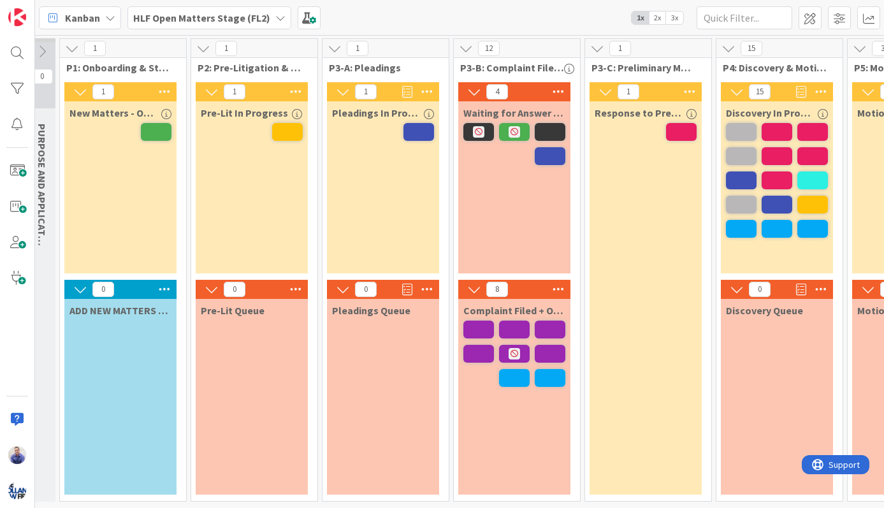
scroll to position [4, 3]
